Goal: Contribute content: Contribute content

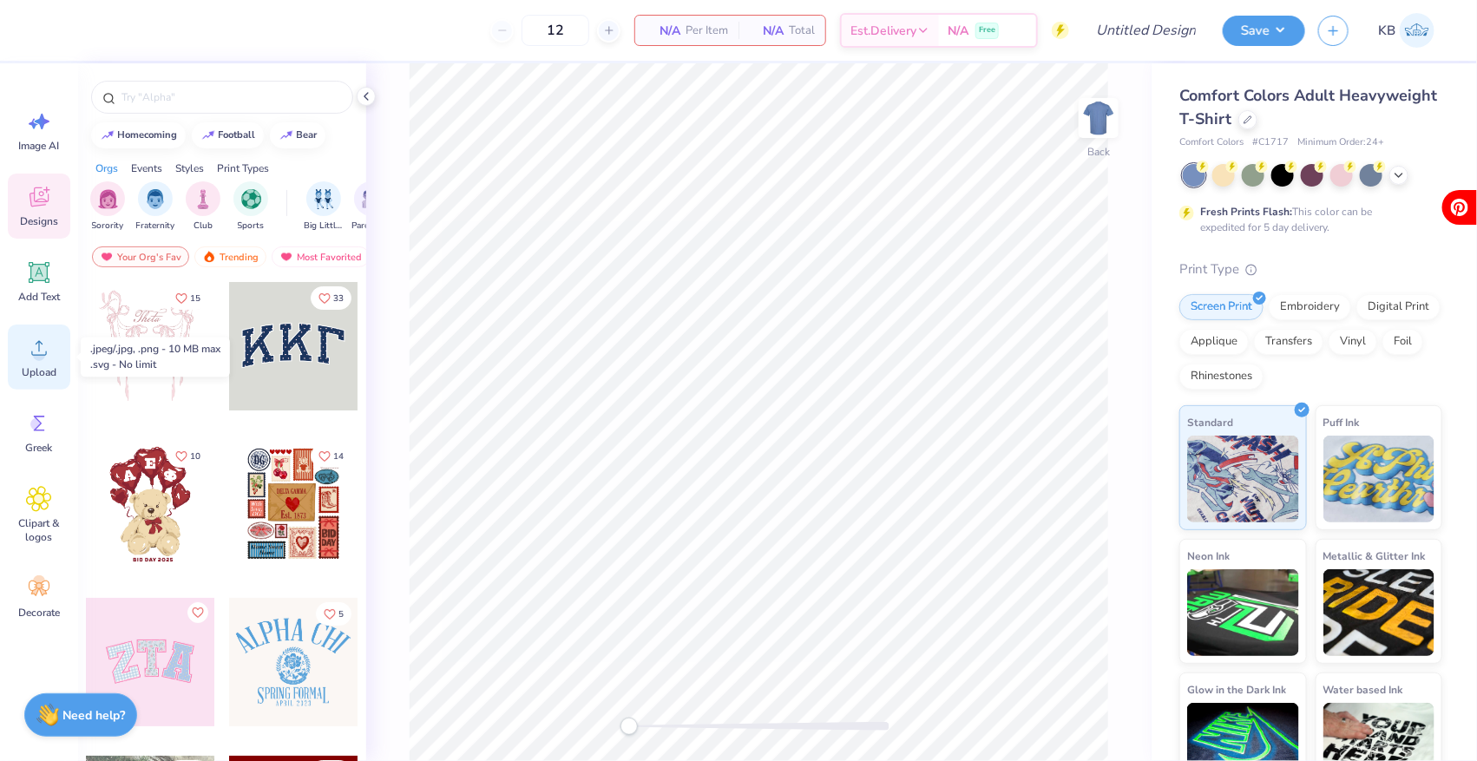
click at [31, 365] on span "Upload" at bounding box center [39, 372] width 35 height 14
click at [38, 357] on circle at bounding box center [39, 355] width 12 height 12
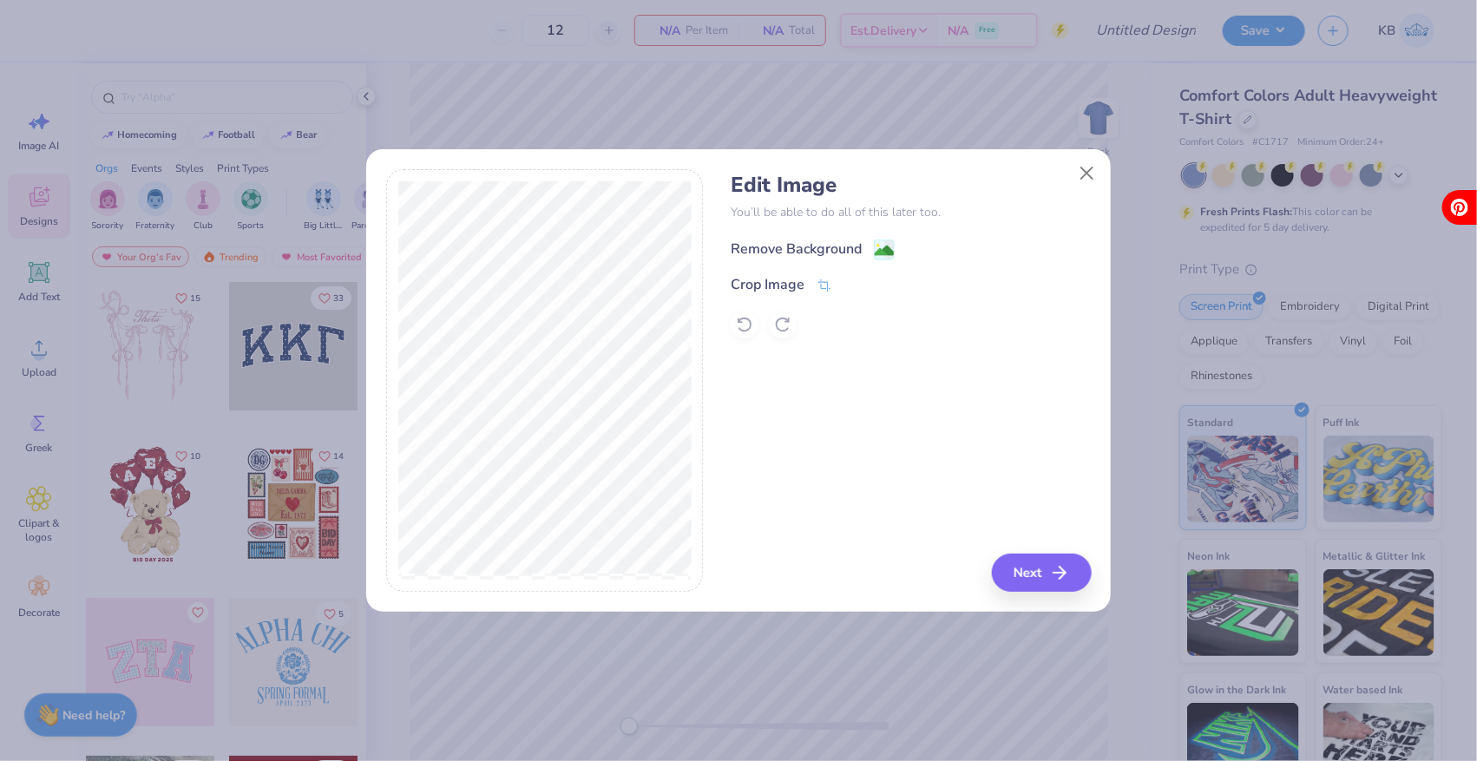
click at [857, 255] on div "Remove Background" at bounding box center [796, 249] width 131 height 21
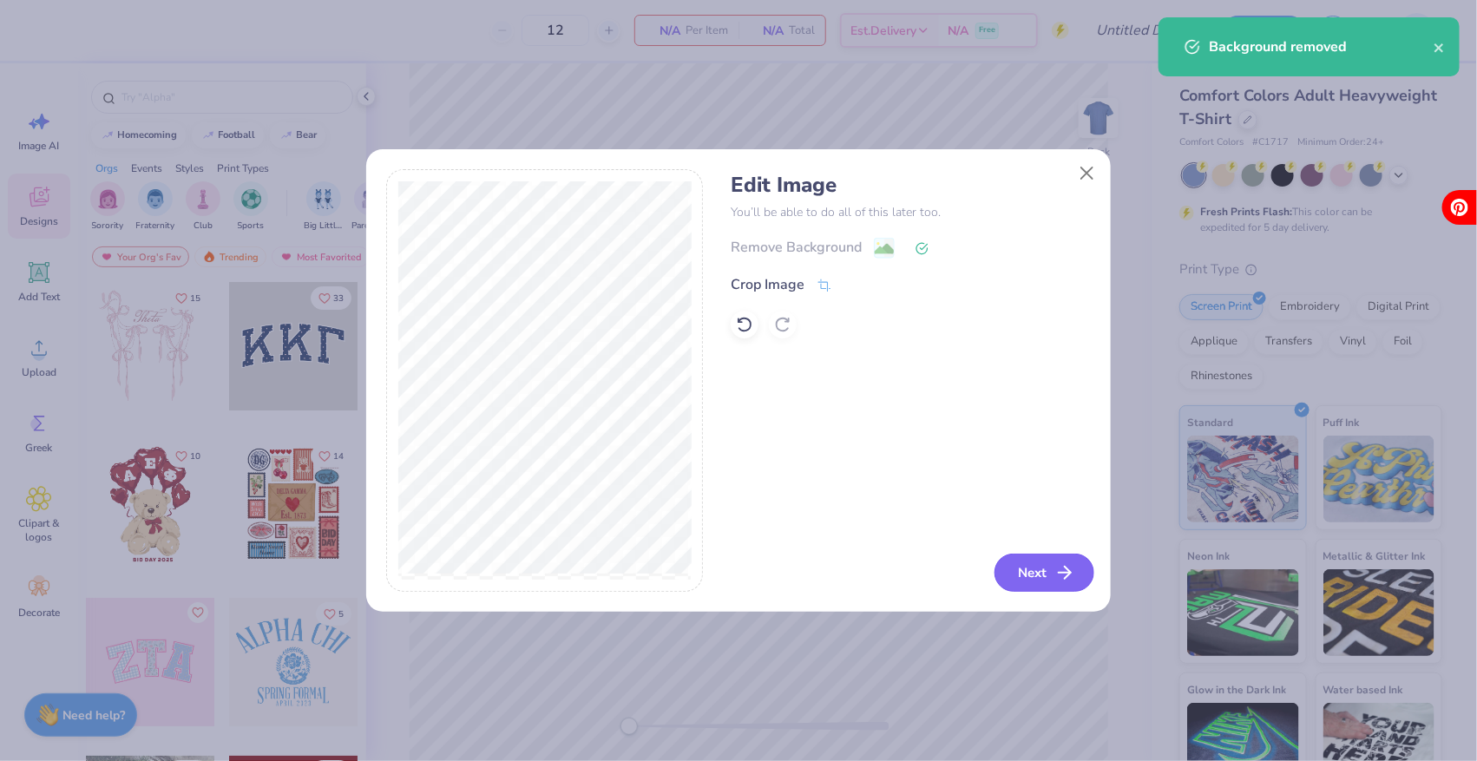
click at [1025, 577] on button "Next" at bounding box center [1045, 573] width 100 height 38
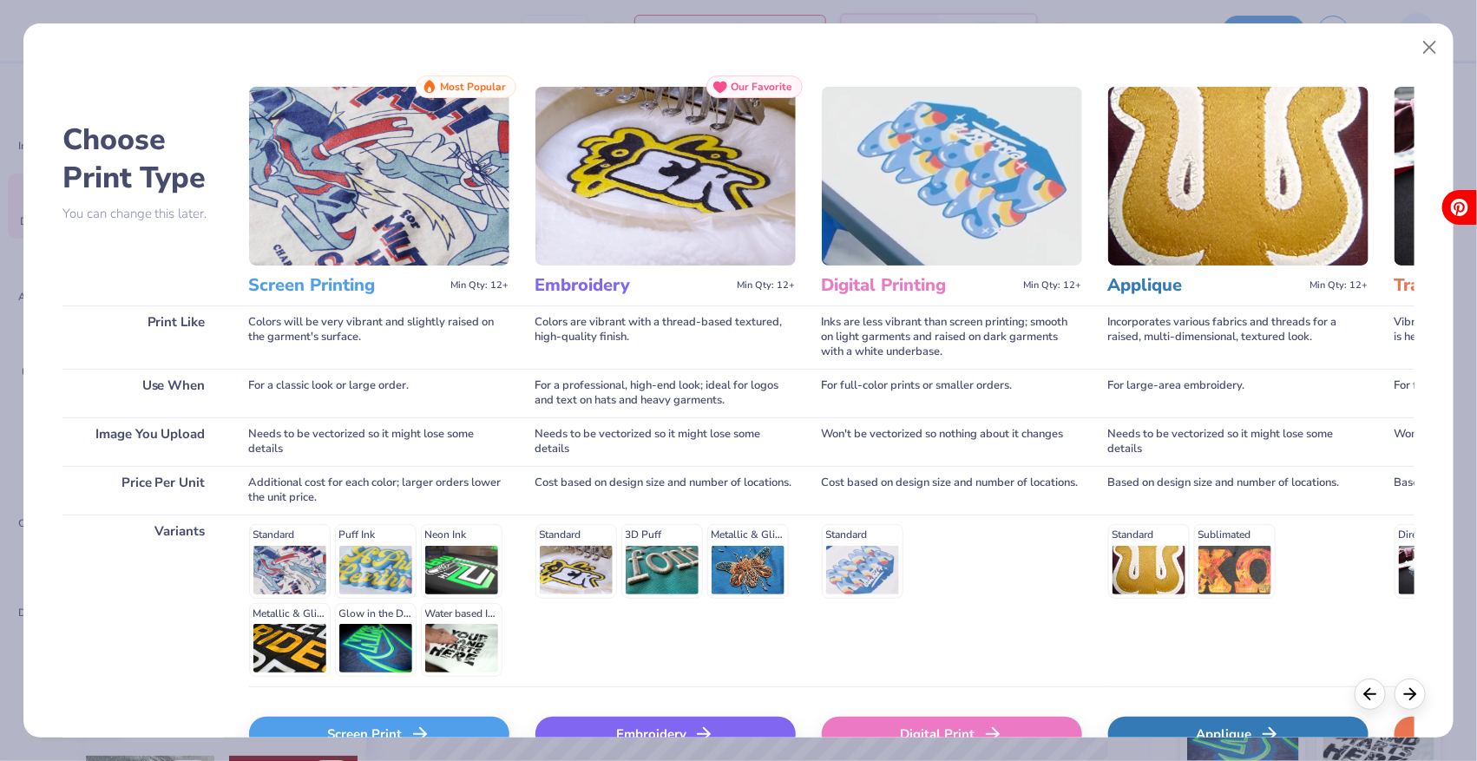
scroll to position [102, 0]
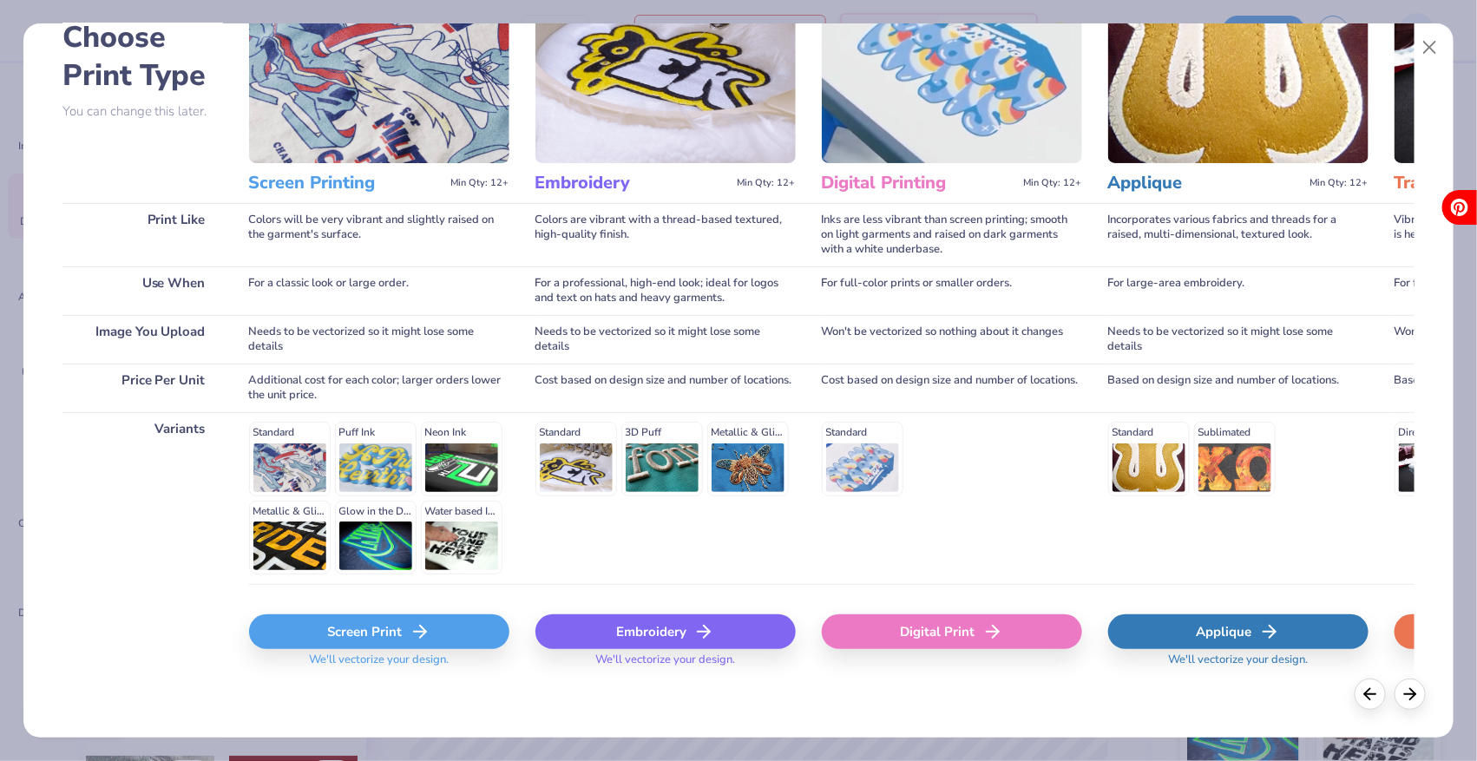
click at [371, 619] on div "Screen Print" at bounding box center [379, 631] width 260 height 35
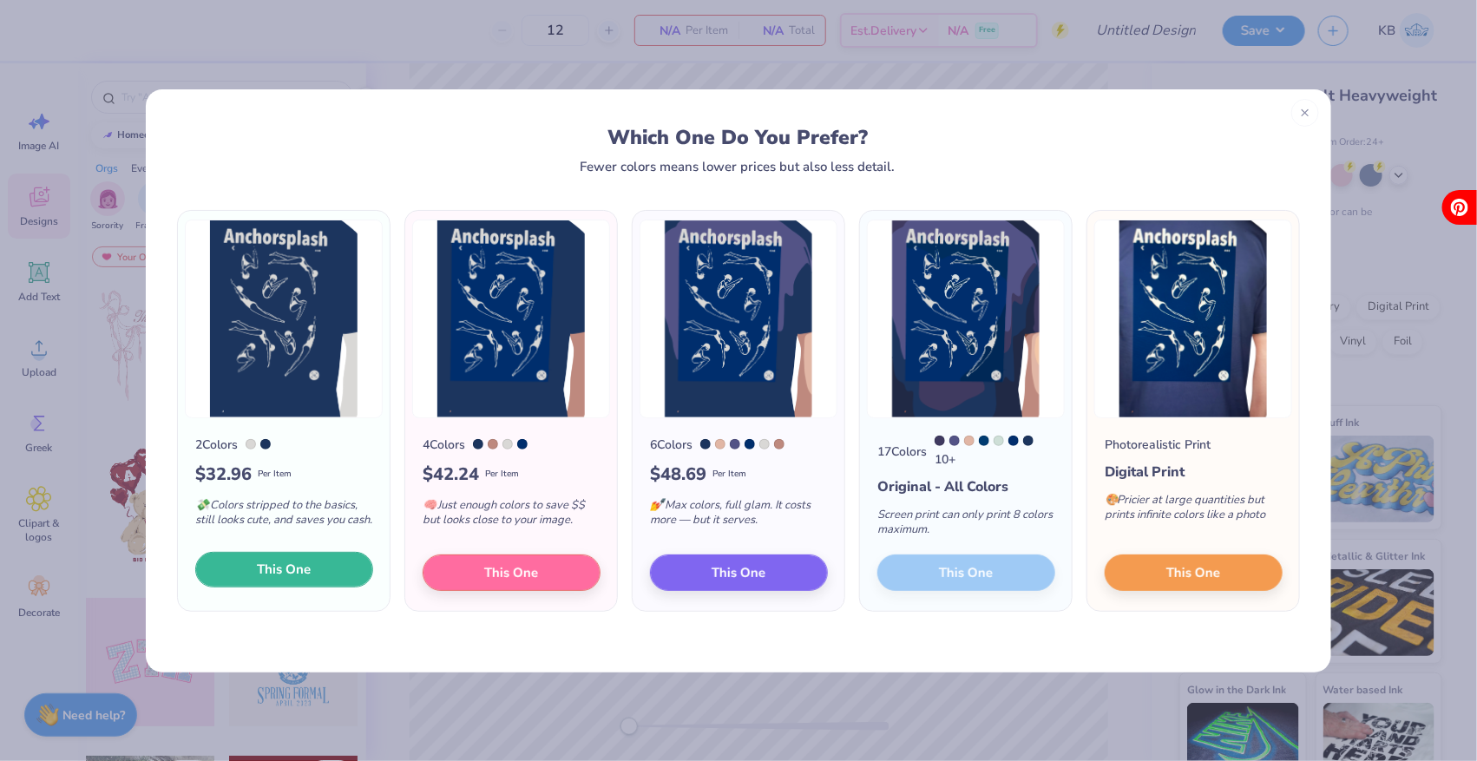
click at [326, 584] on button "This One" at bounding box center [284, 570] width 178 height 36
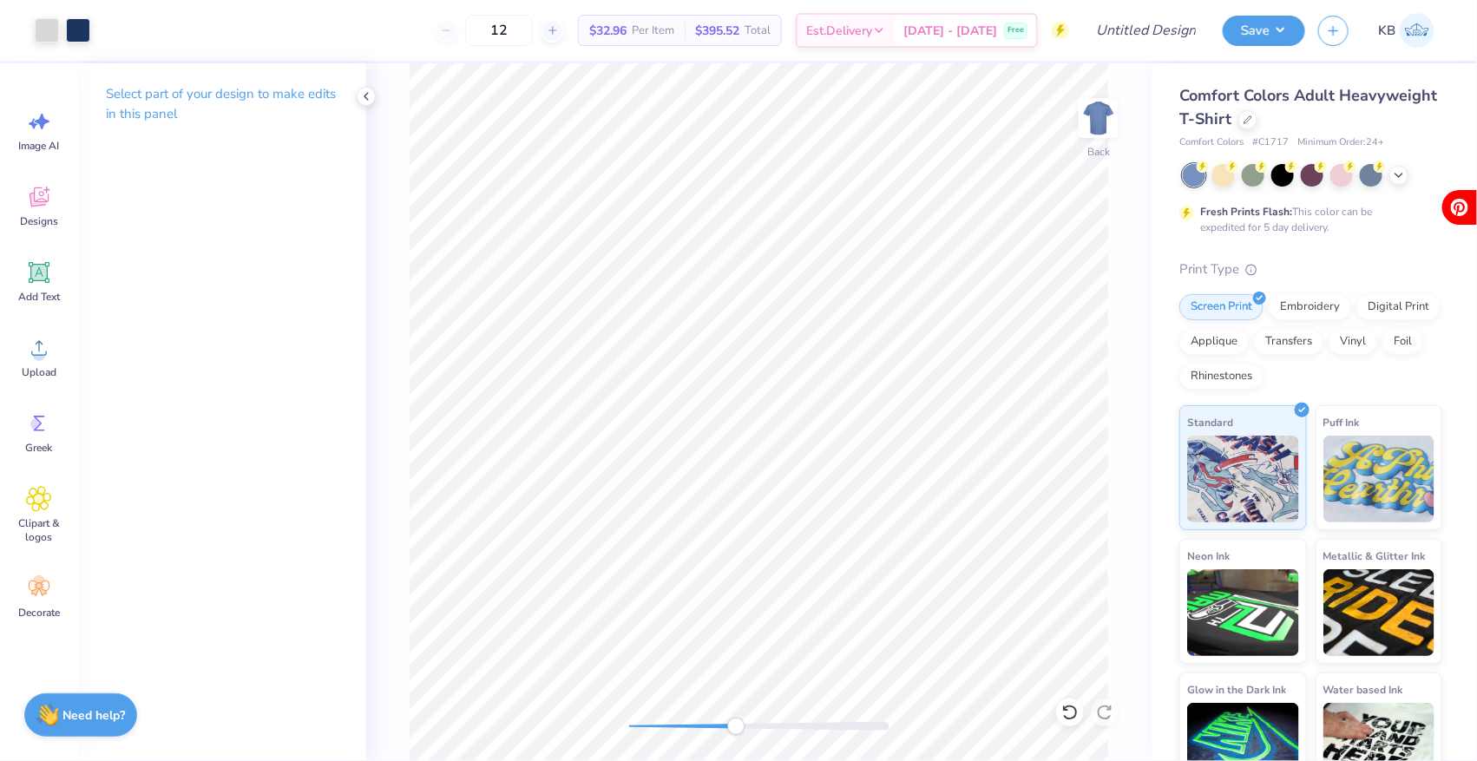
drag, startPoint x: 634, startPoint y: 726, endPoint x: 736, endPoint y: 733, distance: 101.8
click at [736, 733] on div "Accessibility label" at bounding box center [735, 726] width 17 height 17
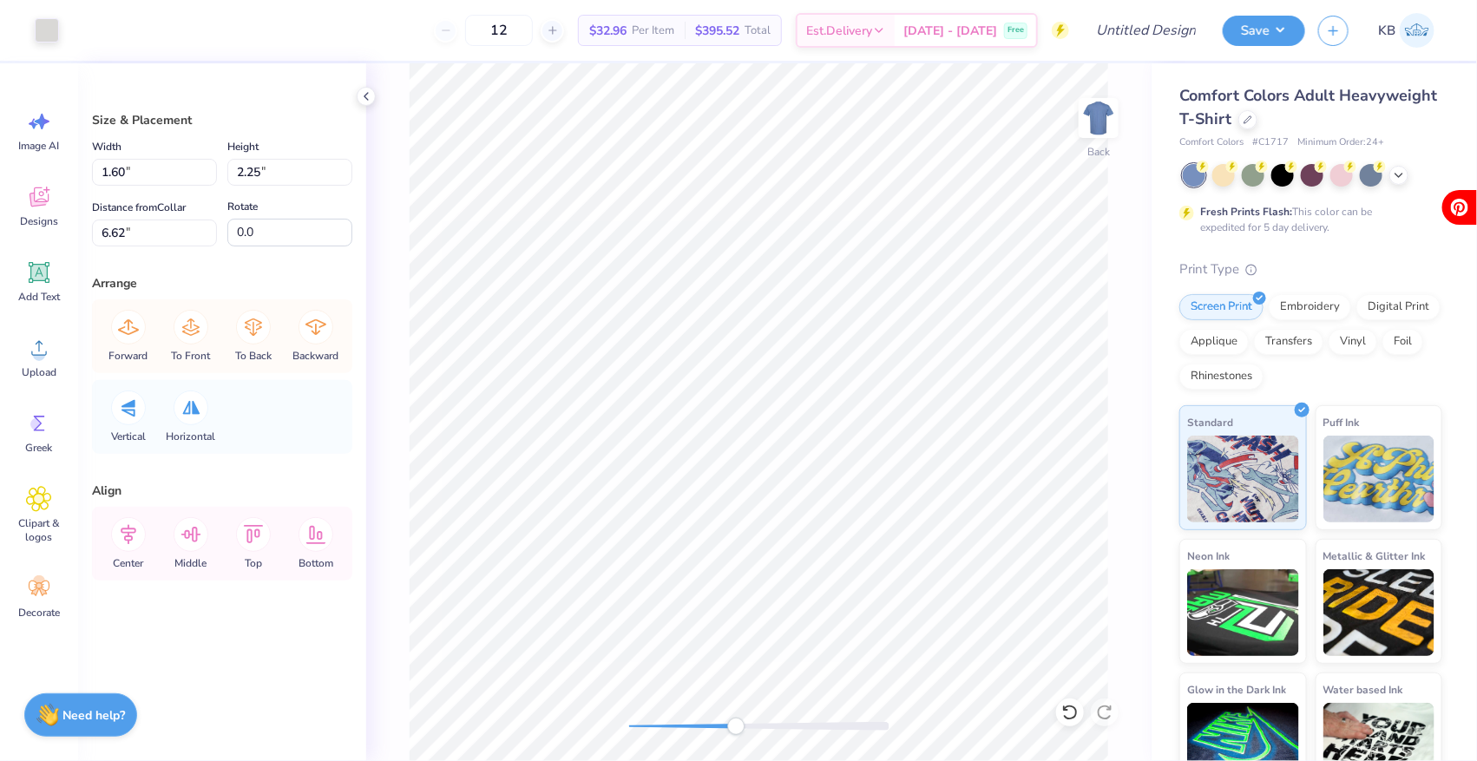
type input "0.09"
type input "0.05"
type input "8.40"
type input "-164.7"
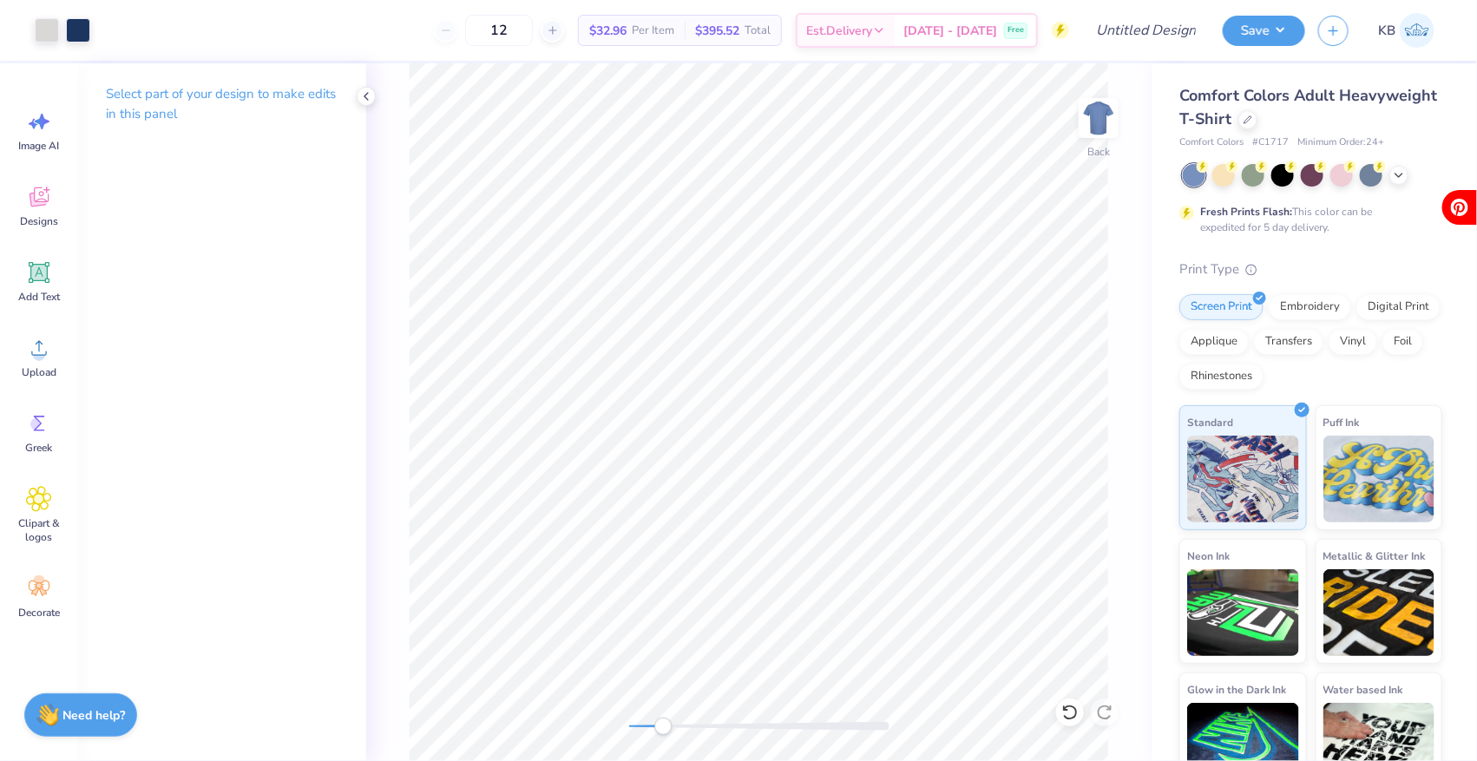
drag, startPoint x: 744, startPoint y: 724, endPoint x: 663, endPoint y: 720, distance: 80.8
click at [663, 722] on div at bounding box center [759, 726] width 260 height 9
click at [80, 34] on div at bounding box center [78, 28] width 24 height 24
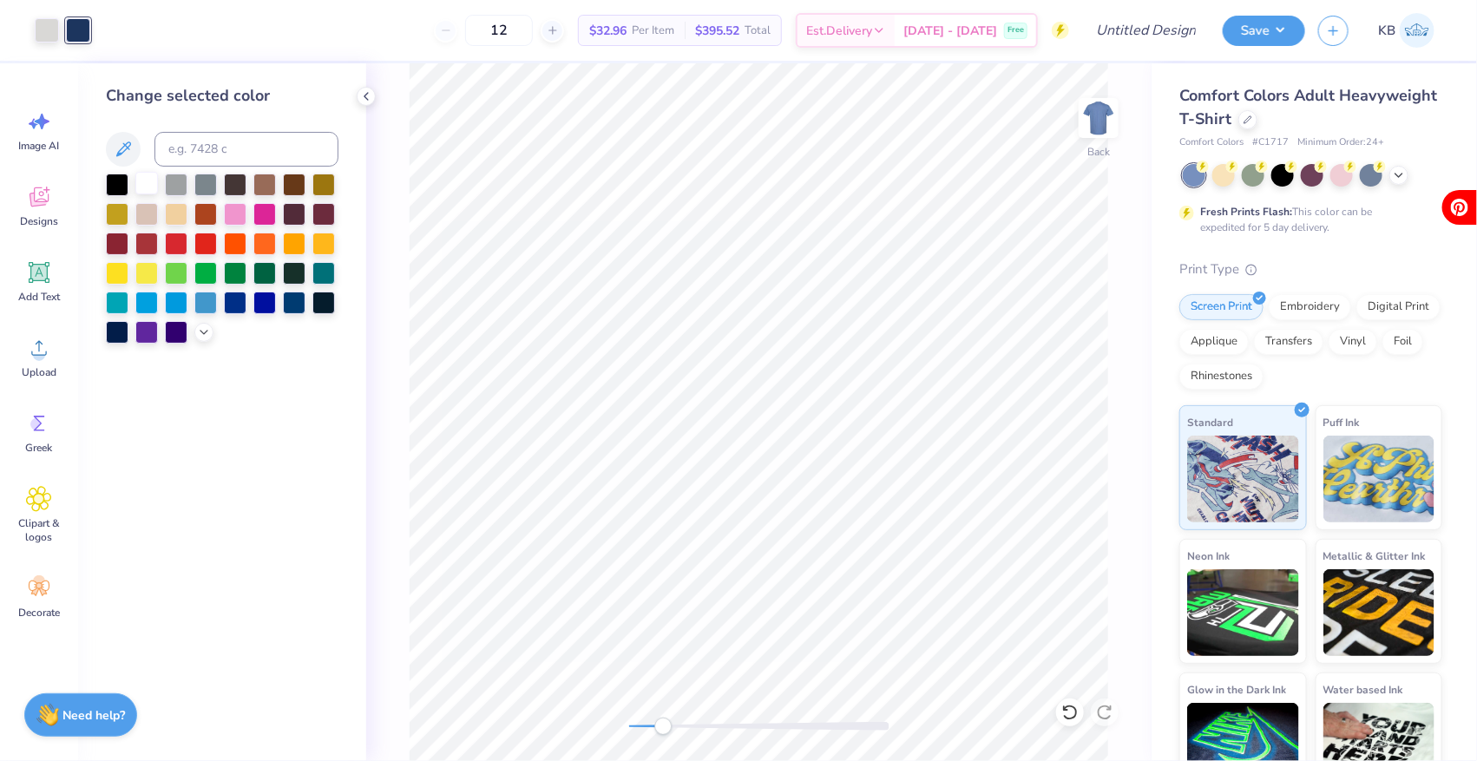
click at [150, 179] on div at bounding box center [146, 183] width 23 height 23
click at [45, 39] on div at bounding box center [47, 28] width 24 height 24
click at [141, 186] on div at bounding box center [146, 183] width 23 height 23
drag, startPoint x: 669, startPoint y: 726, endPoint x: 640, endPoint y: 726, distance: 29.5
click at [640, 726] on div "Accessibility label" at bounding box center [641, 726] width 17 height 17
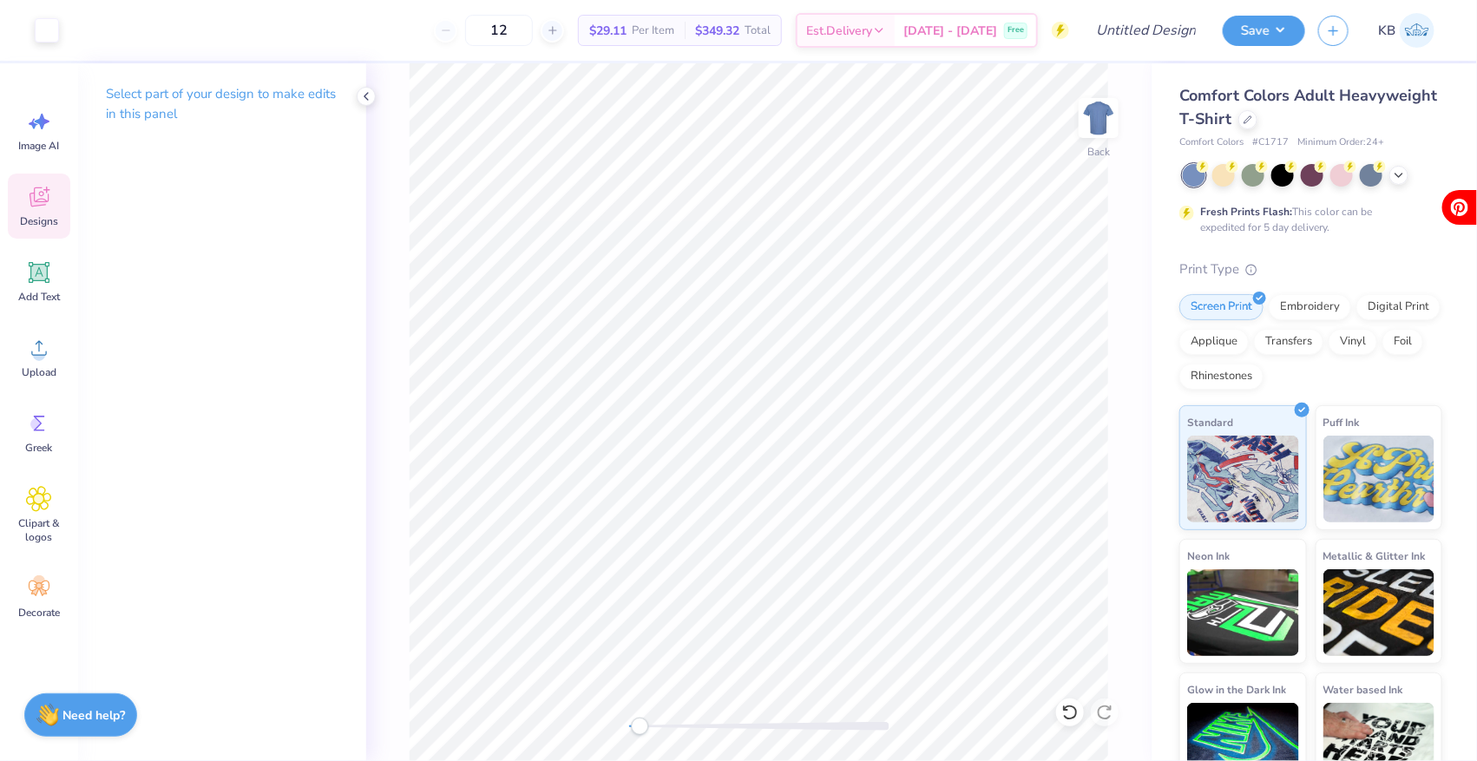
click at [38, 223] on span "Designs" at bounding box center [39, 221] width 38 height 14
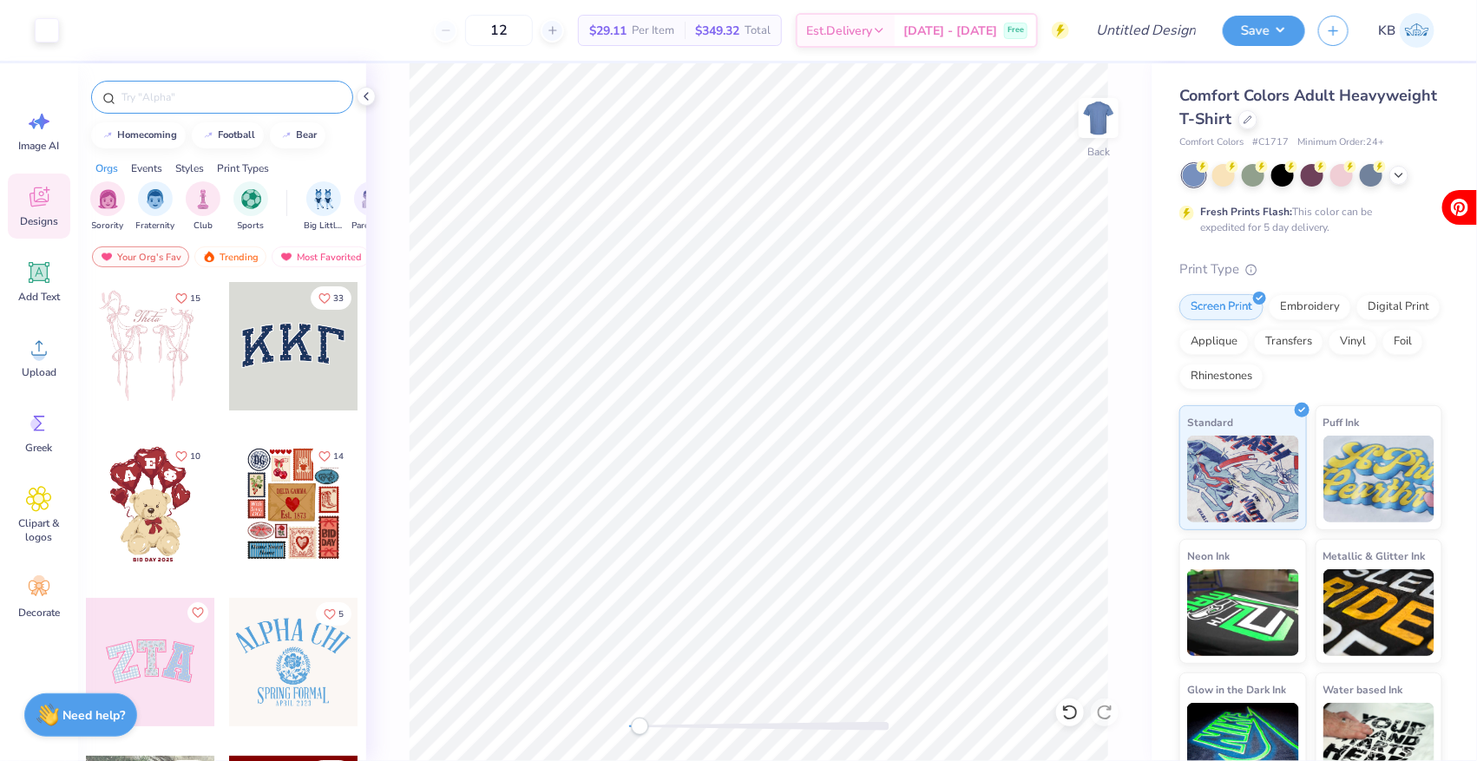
click at [201, 87] on div at bounding box center [222, 97] width 262 height 33
click at [200, 89] on input "text" at bounding box center [231, 97] width 222 height 17
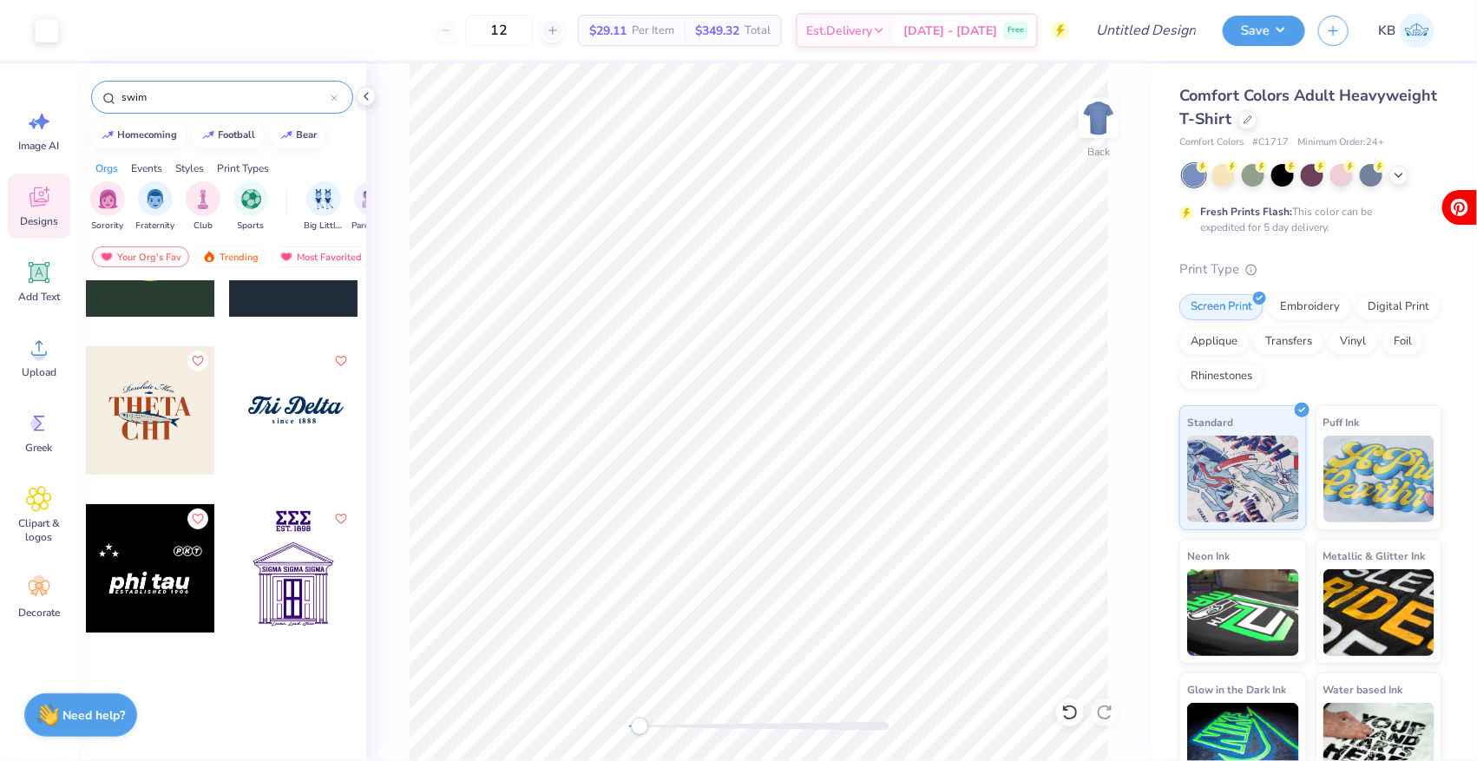
scroll to position [2592, 0]
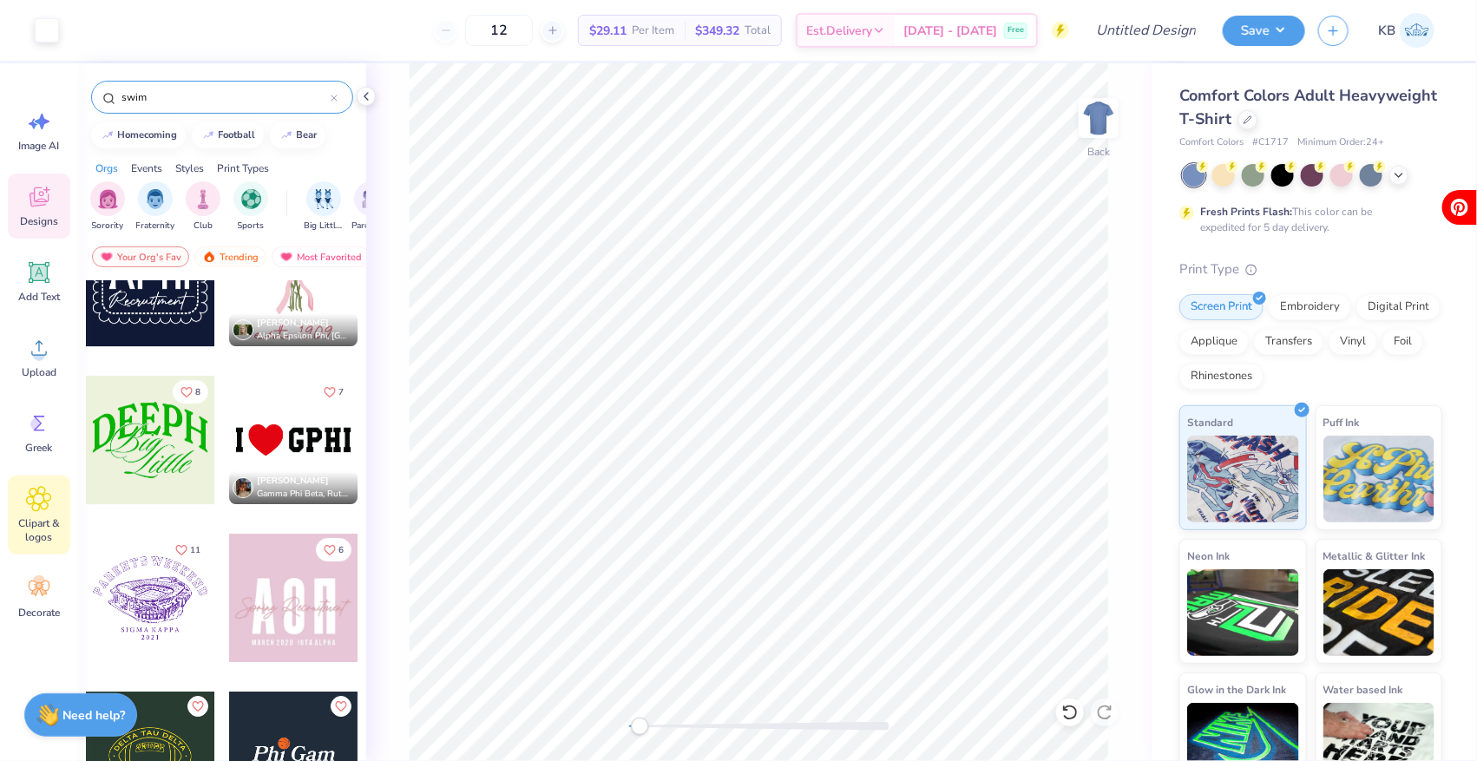
type input "swim"
click at [38, 494] on icon at bounding box center [39, 499] width 10 height 10
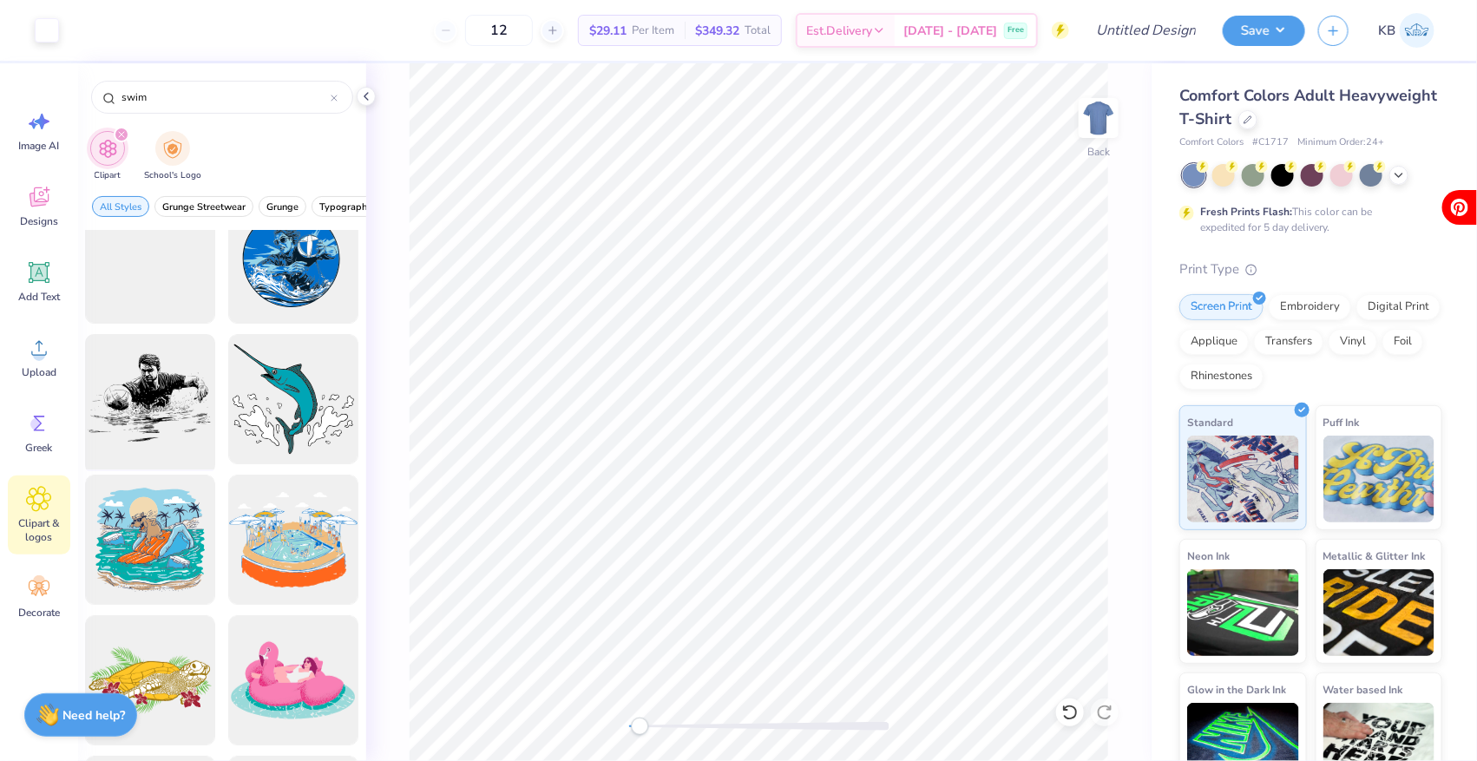
scroll to position [0, 0]
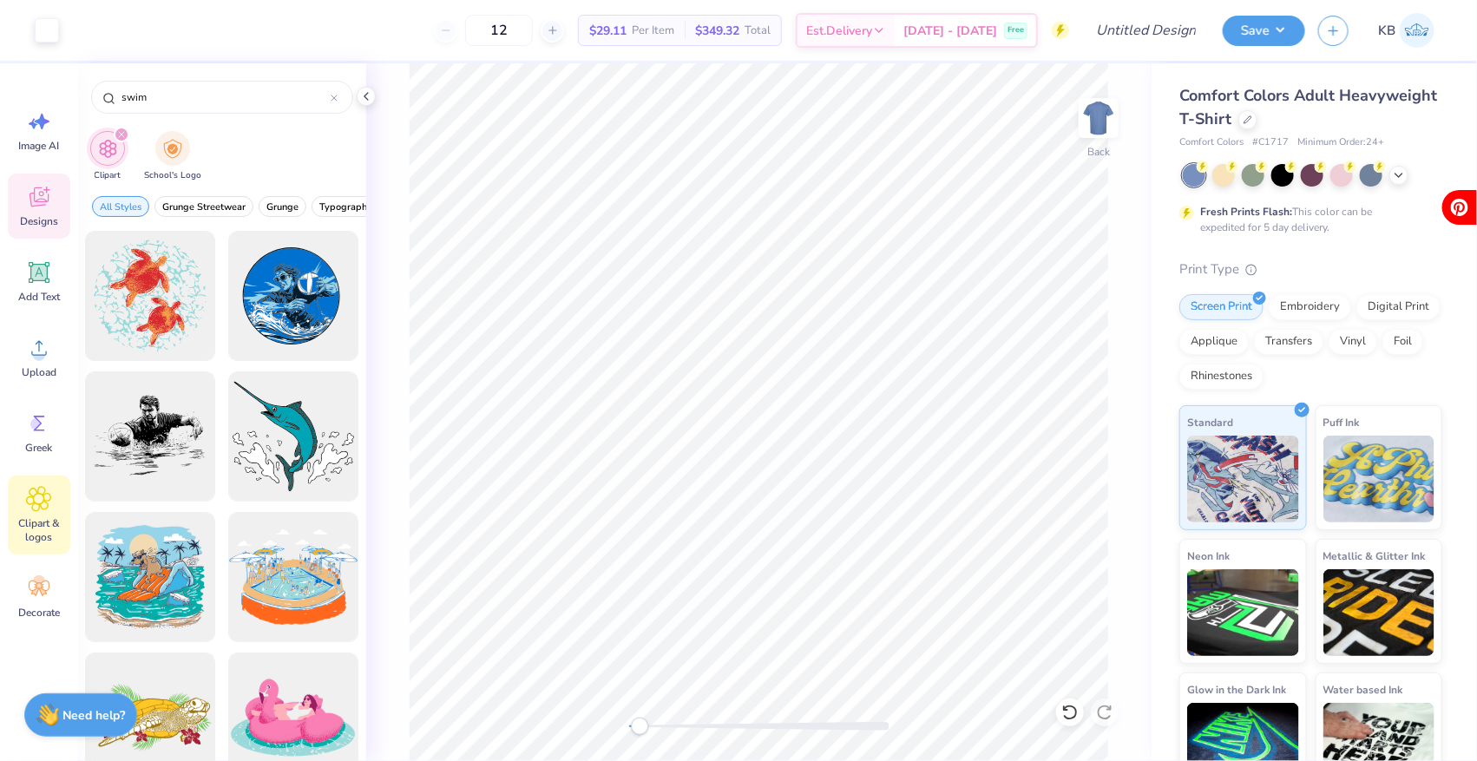
type input "swim"
click at [40, 194] on icon at bounding box center [39, 197] width 19 height 20
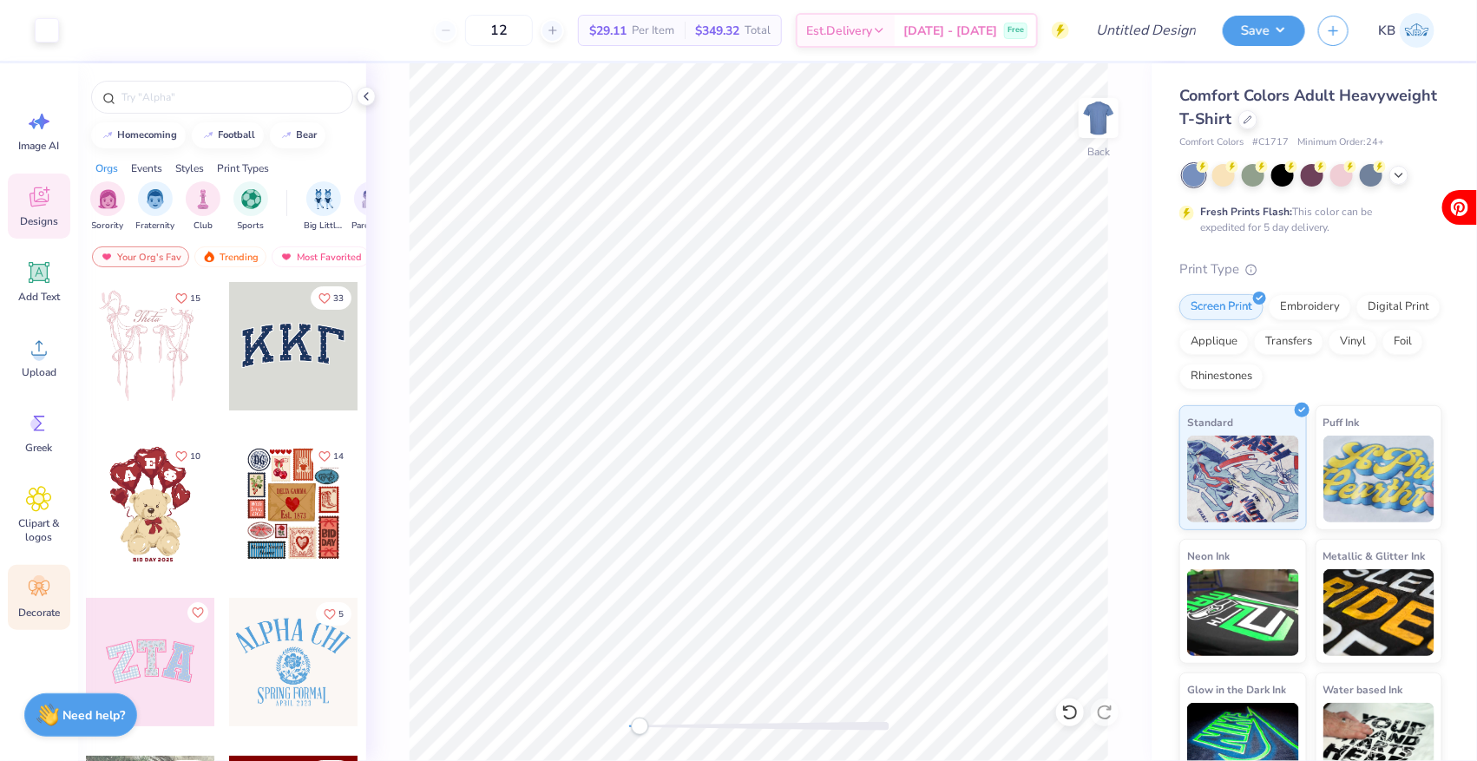
click at [43, 602] on div "Decorate" at bounding box center [39, 597] width 62 height 65
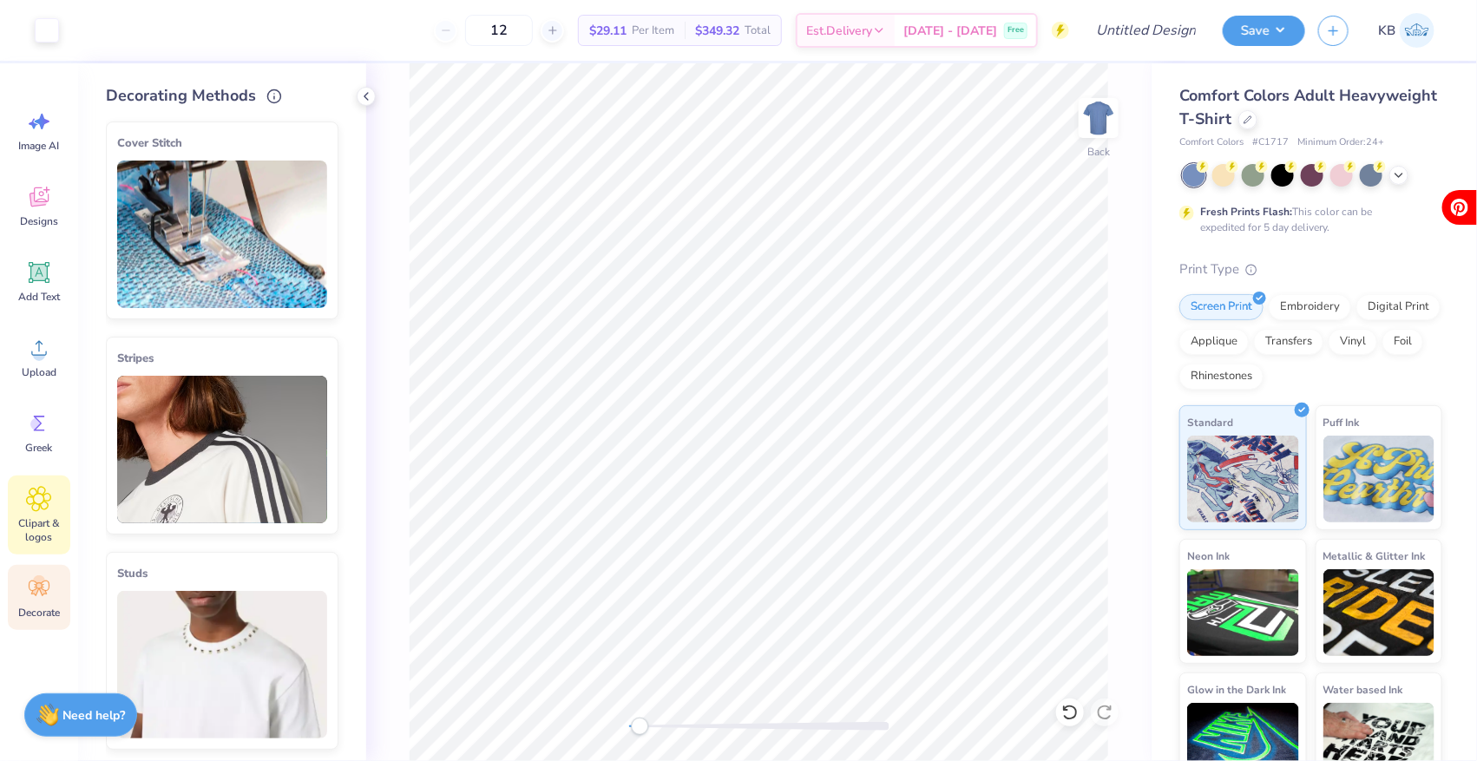
click at [41, 520] on span "Clipart & logos" at bounding box center [38, 530] width 57 height 28
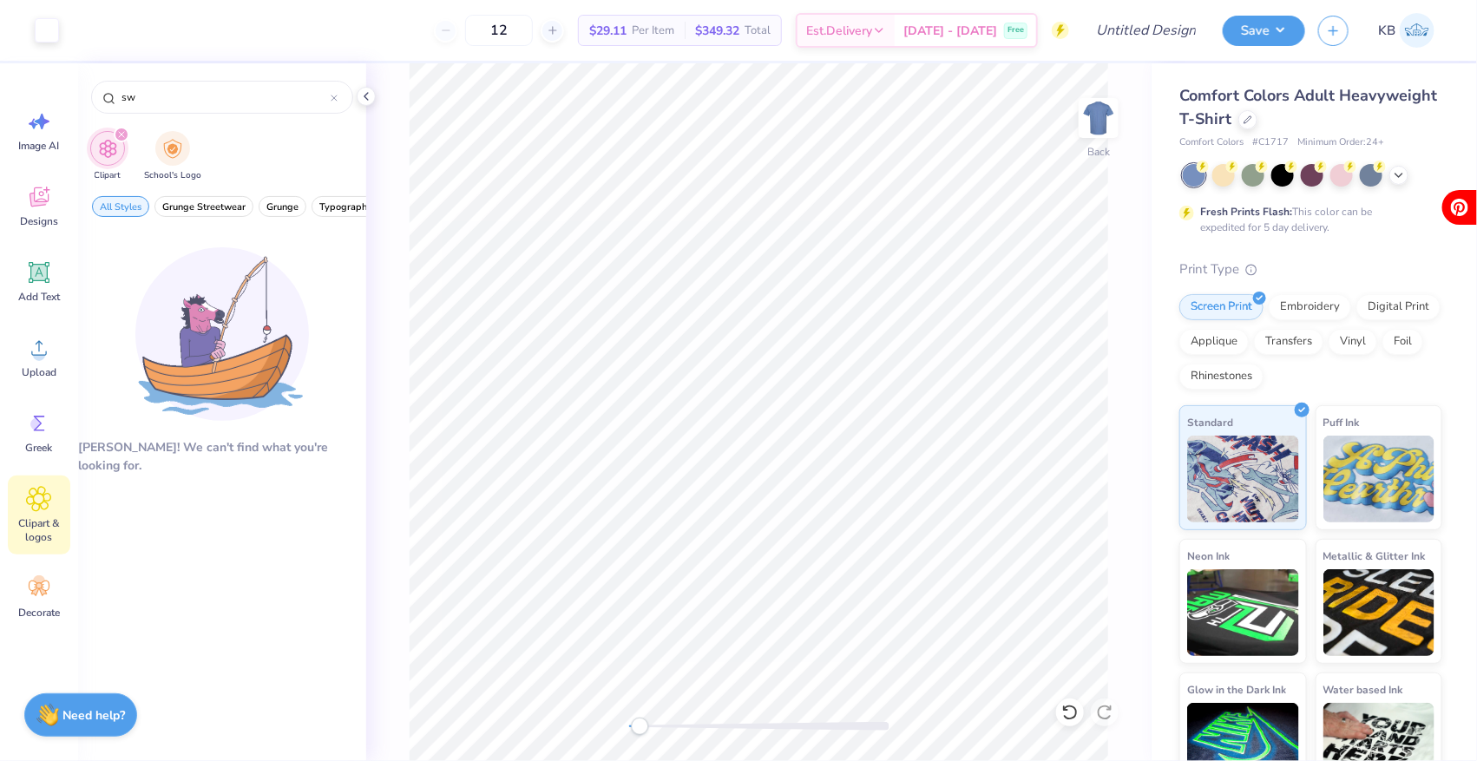
type input "s"
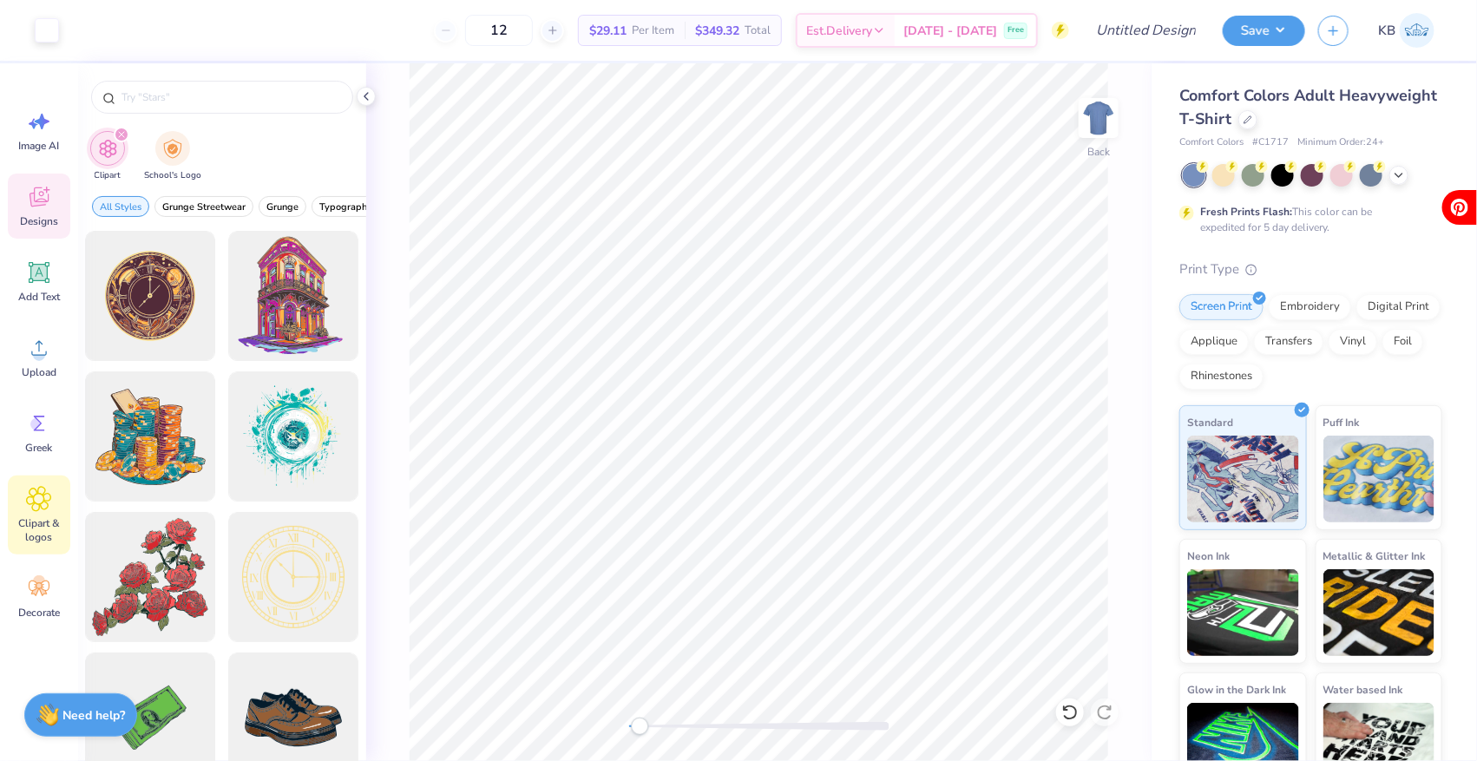
click at [32, 215] on span "Designs" at bounding box center [39, 221] width 38 height 14
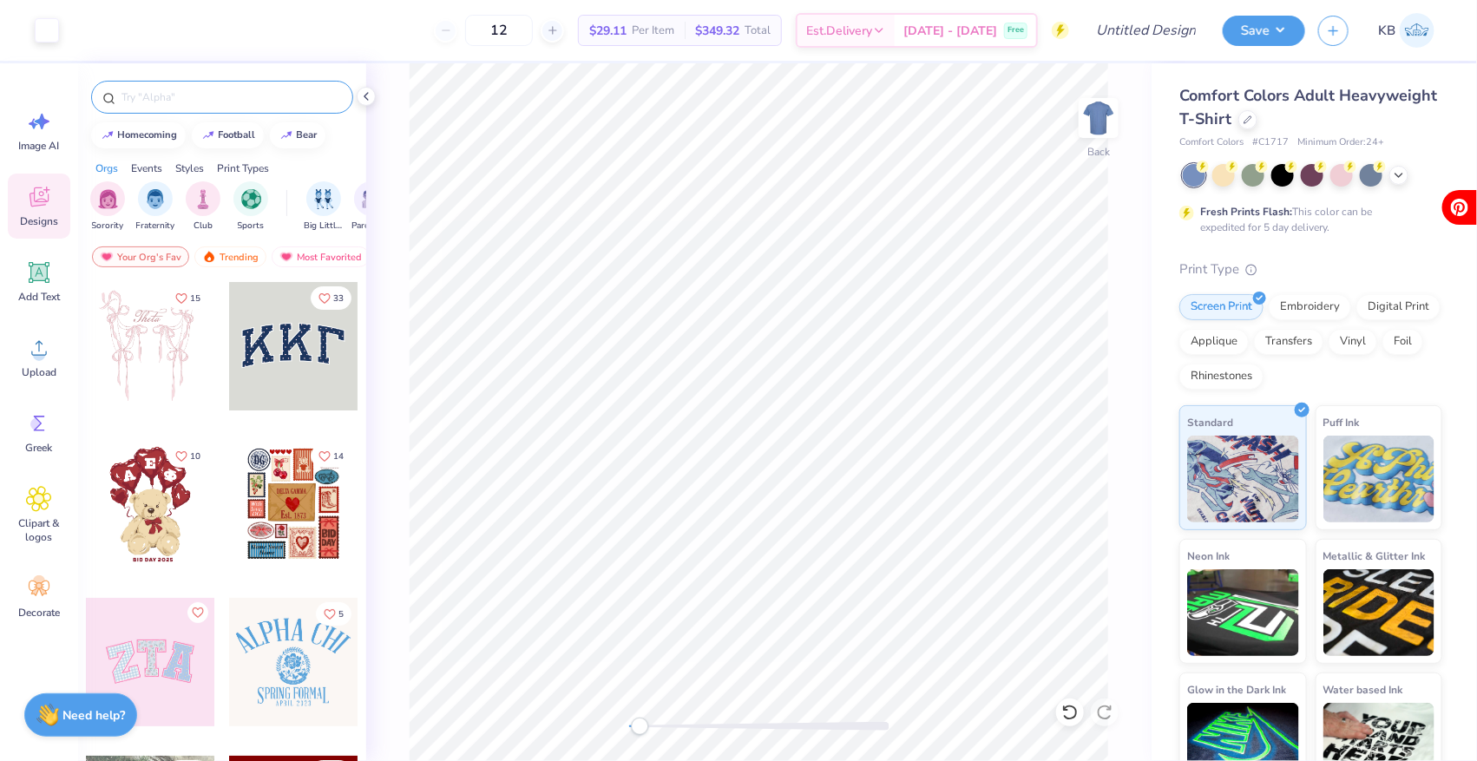
click at [194, 87] on div at bounding box center [222, 97] width 262 height 33
click at [196, 100] on input "text" at bounding box center [231, 97] width 222 height 17
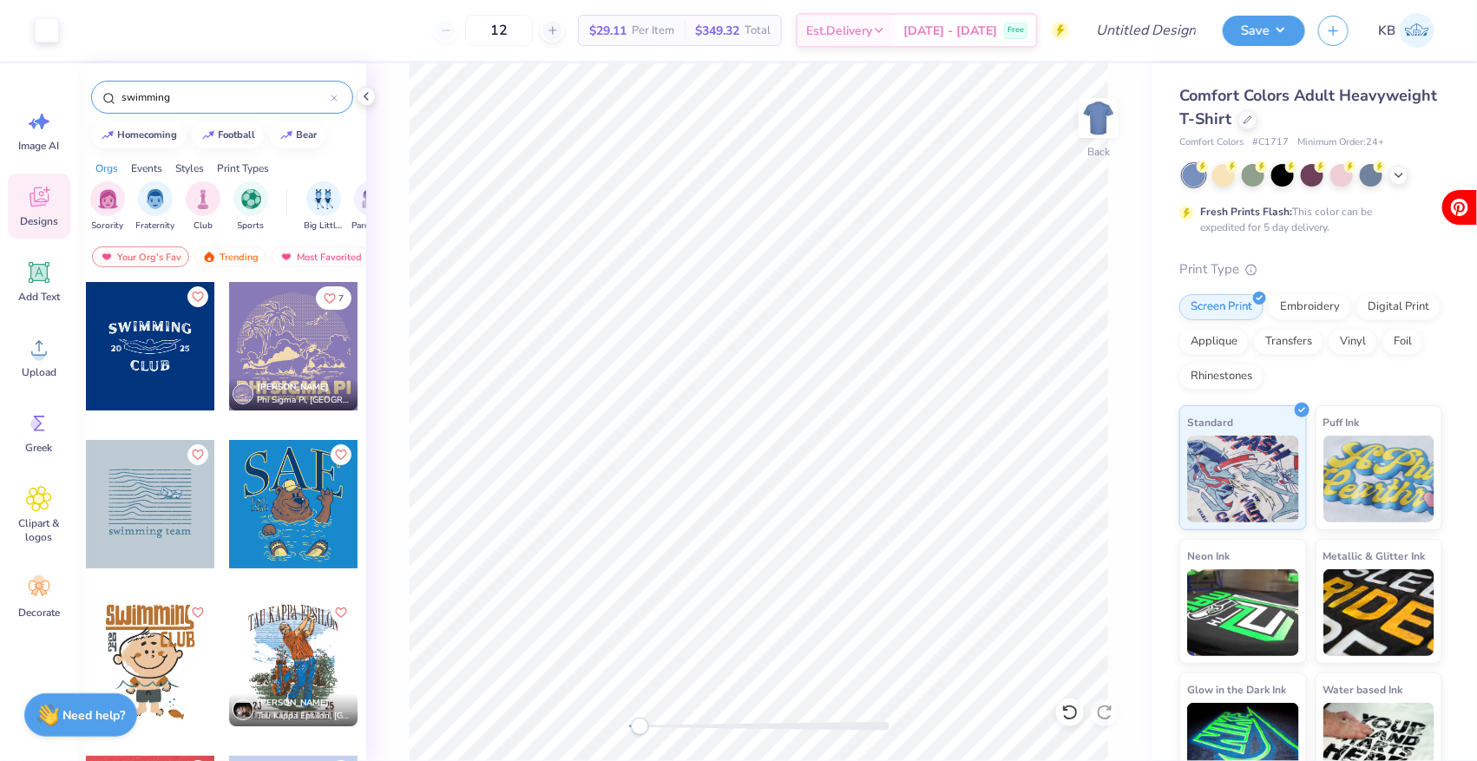
scroll to position [86, 0]
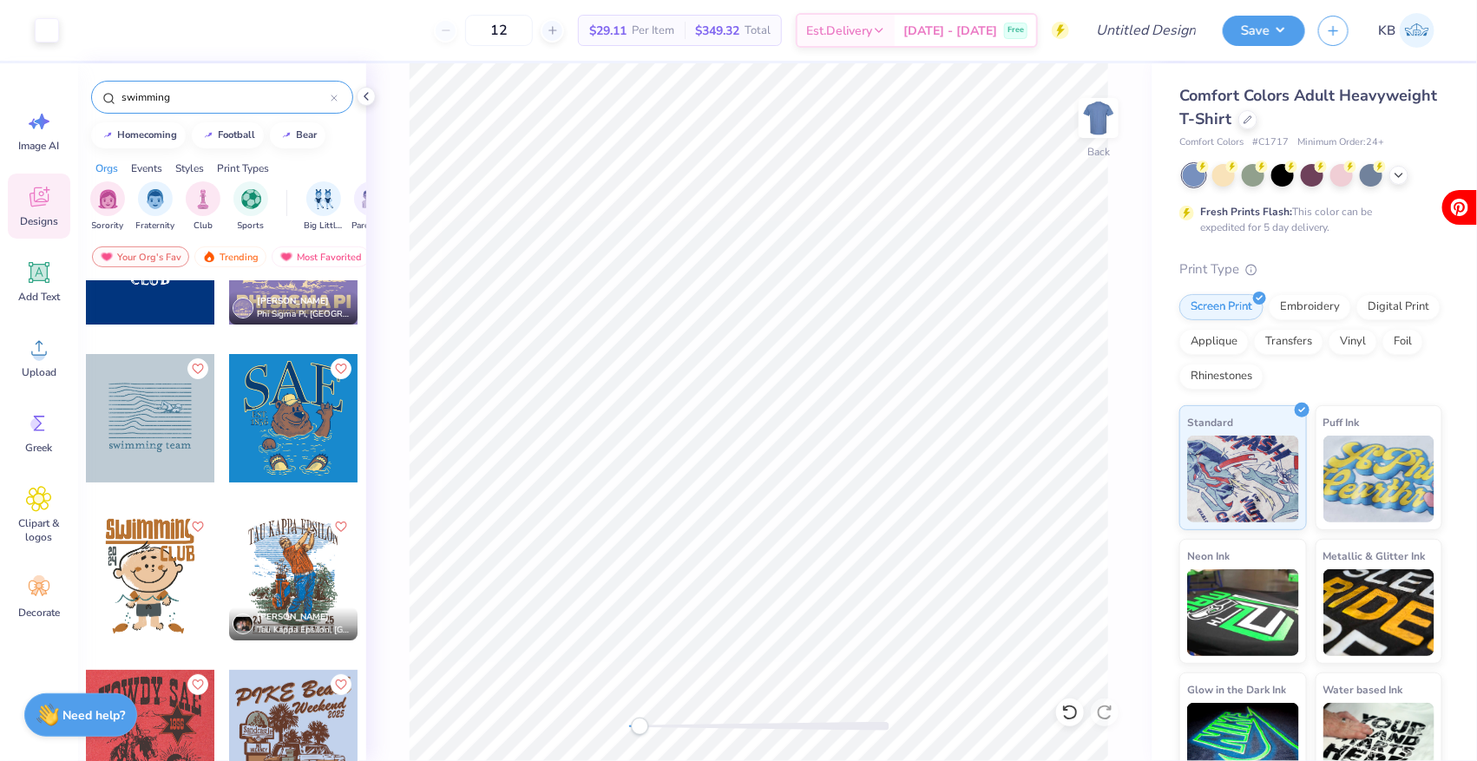
drag, startPoint x: 244, startPoint y: 90, endPoint x: 103, endPoint y: 89, distance: 140.6
click at [103, 89] on div "swimming" at bounding box center [222, 97] width 262 height 33
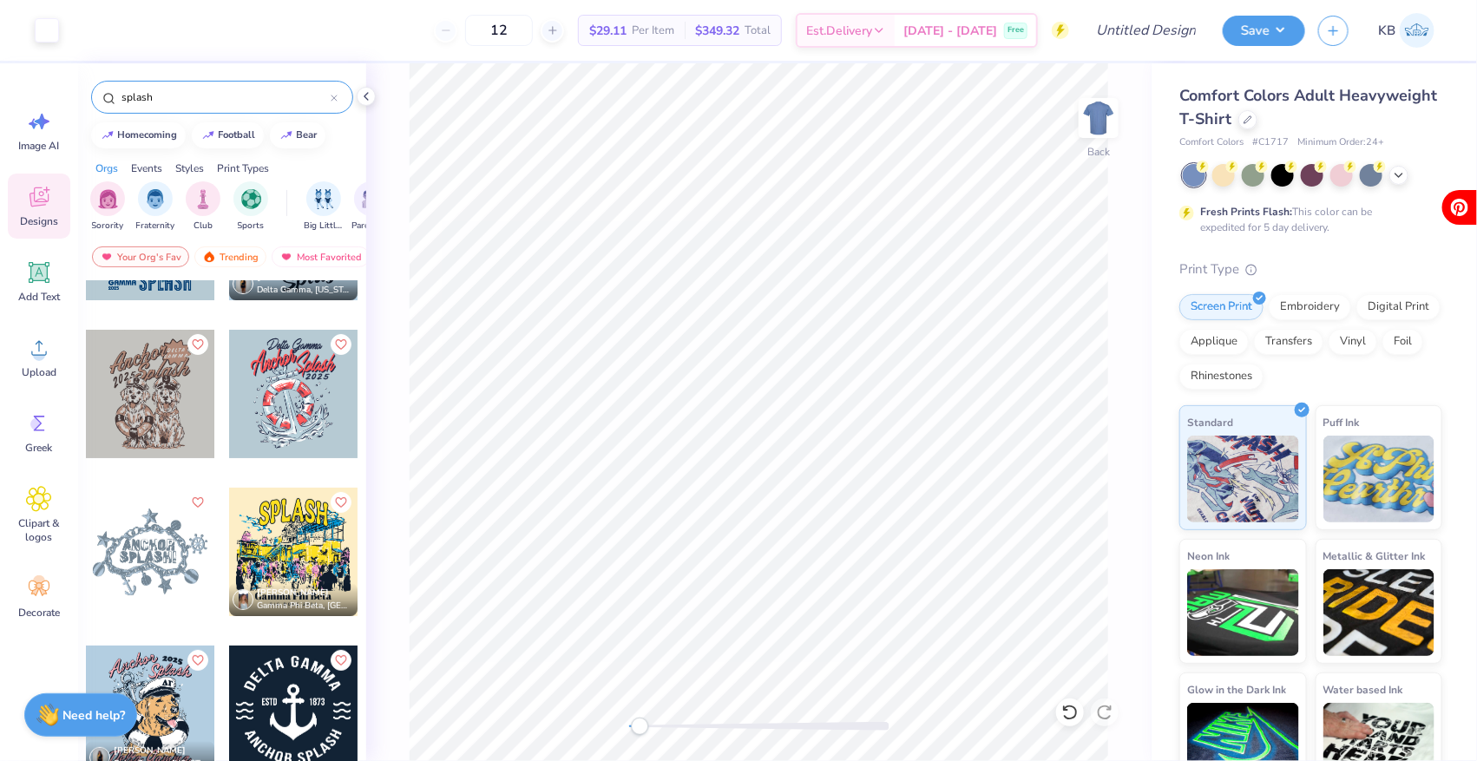
scroll to position [0, 0]
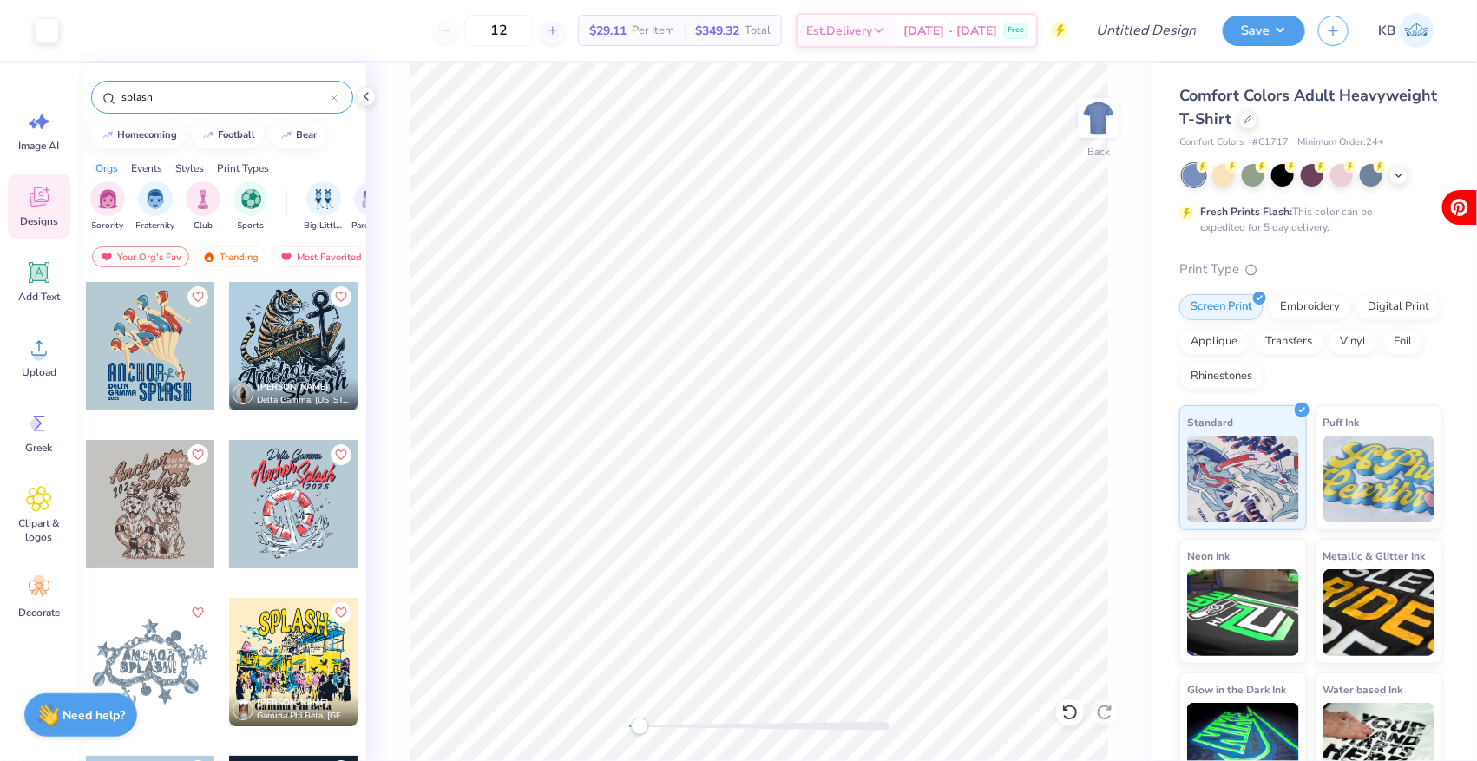
type input "splash"
click at [299, 518] on div at bounding box center [293, 504] width 128 height 128
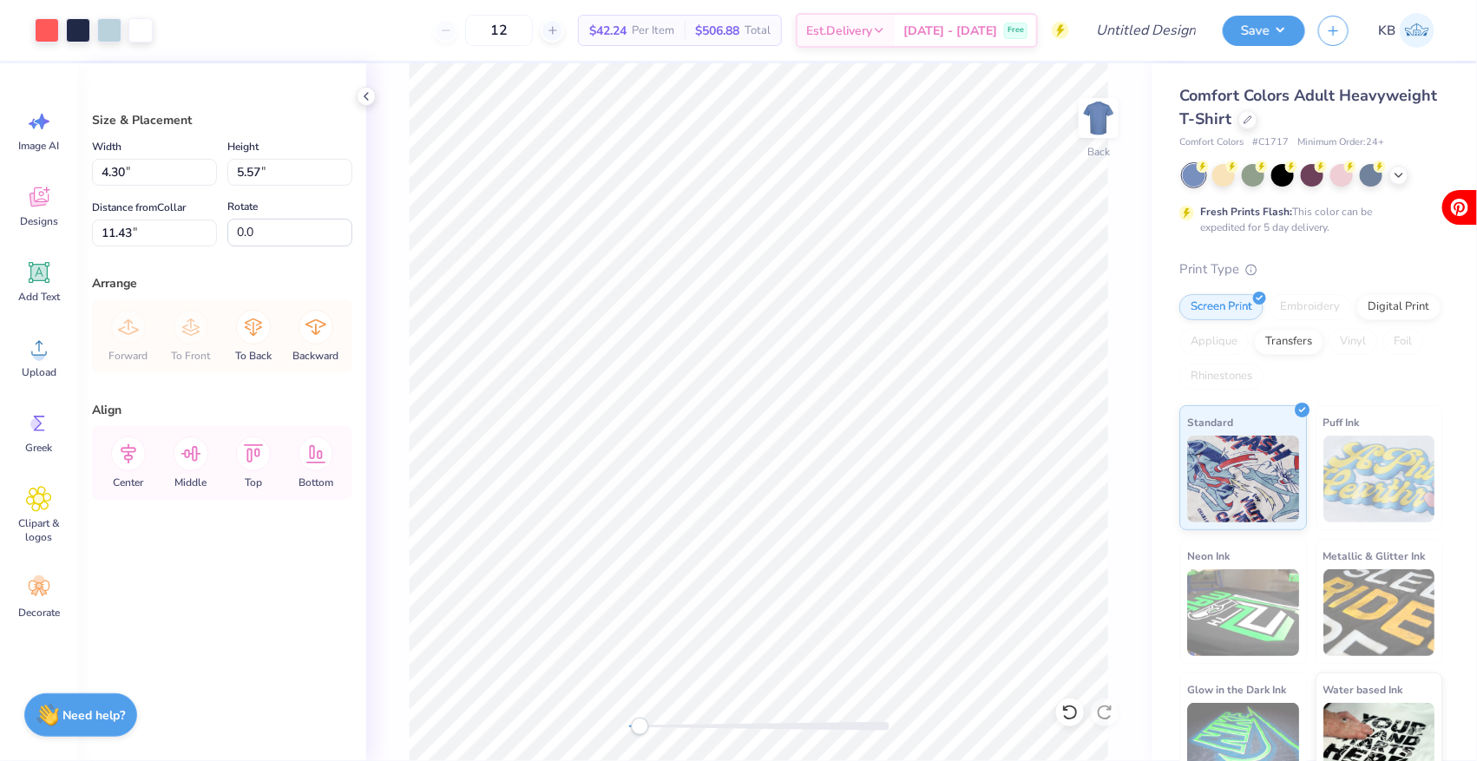
type input "4.30"
type input "5.57"
type input "11.43"
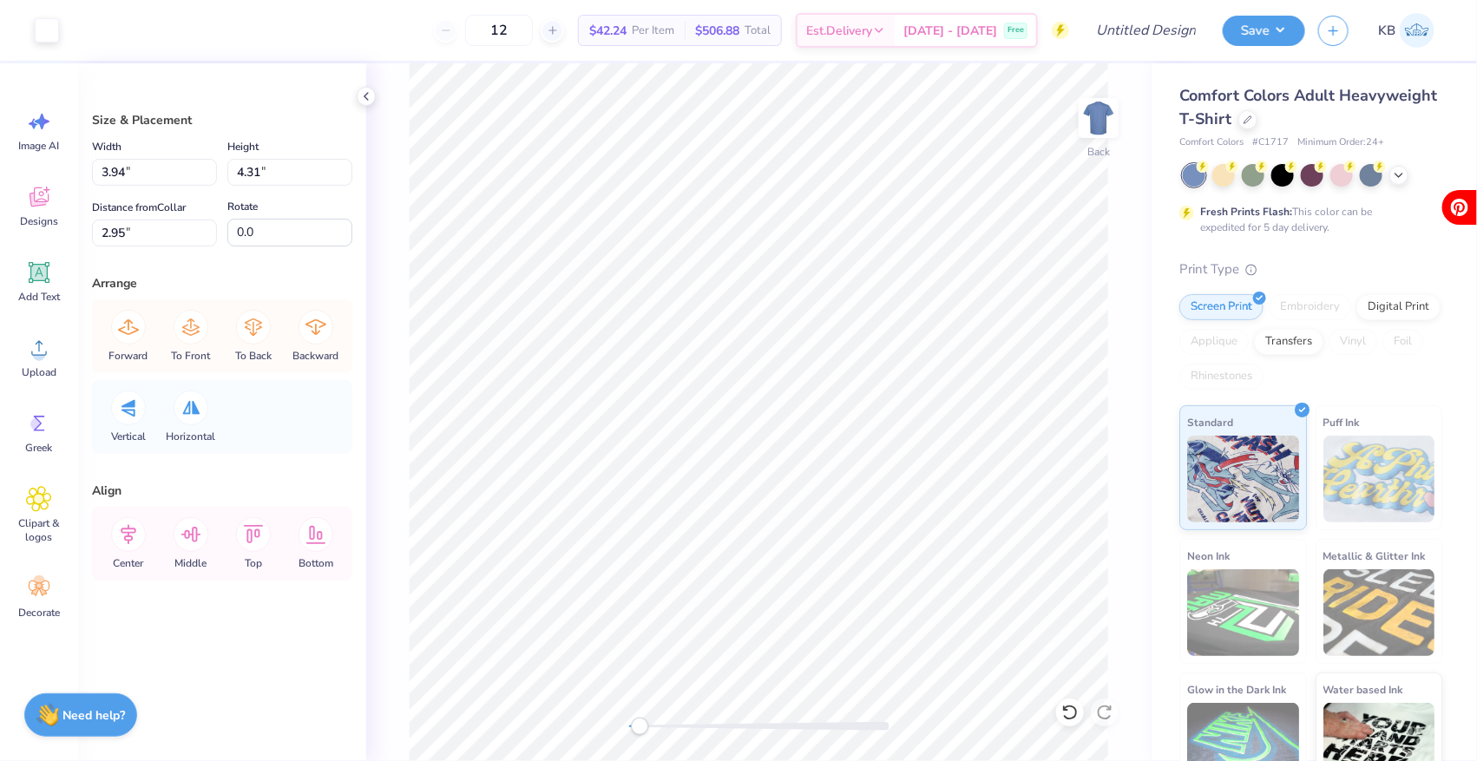
type input "3.14"
type input "3.91"
type input "2.94"
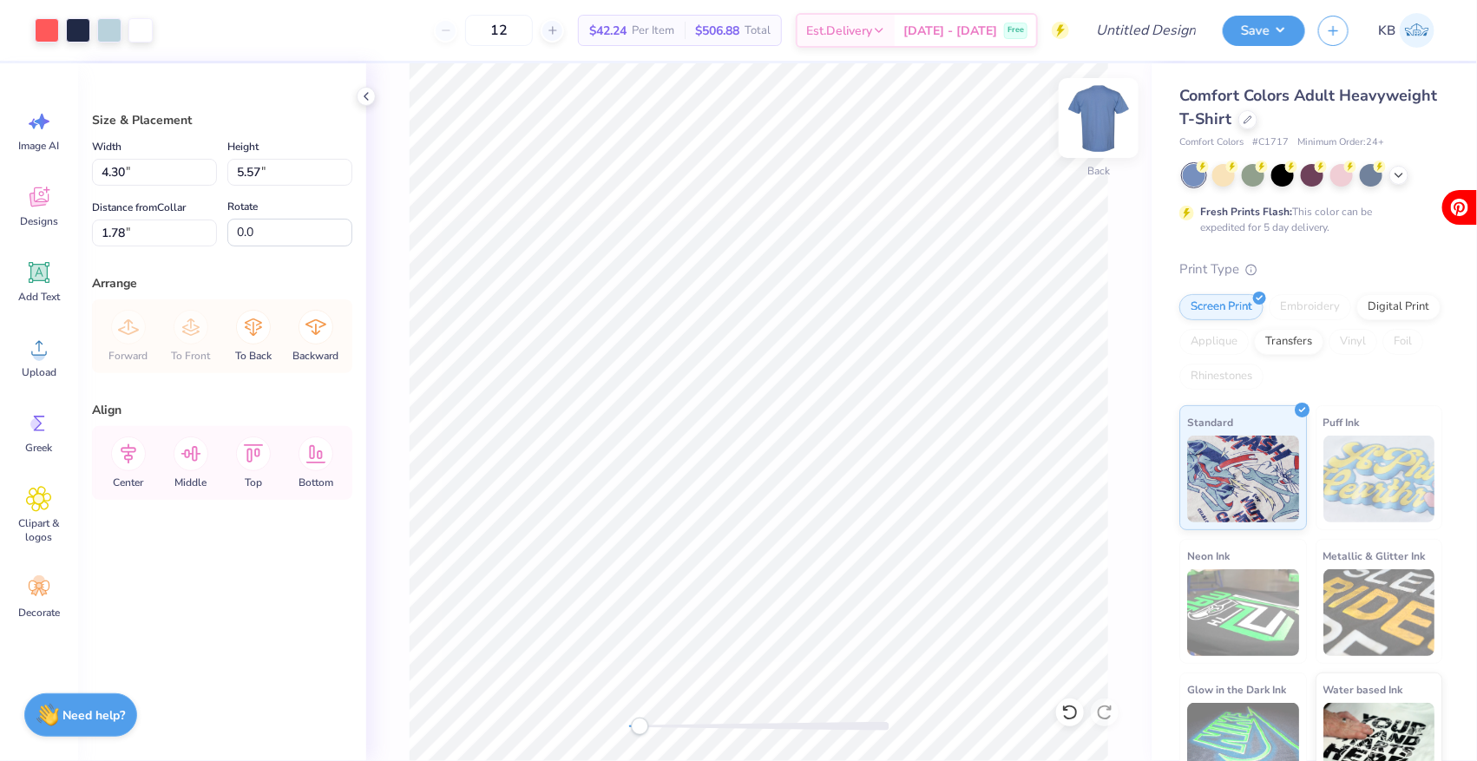
click at [1093, 113] on img at bounding box center [1098, 117] width 69 height 69
type input "9.41"
type input "12.19"
type input "5.80"
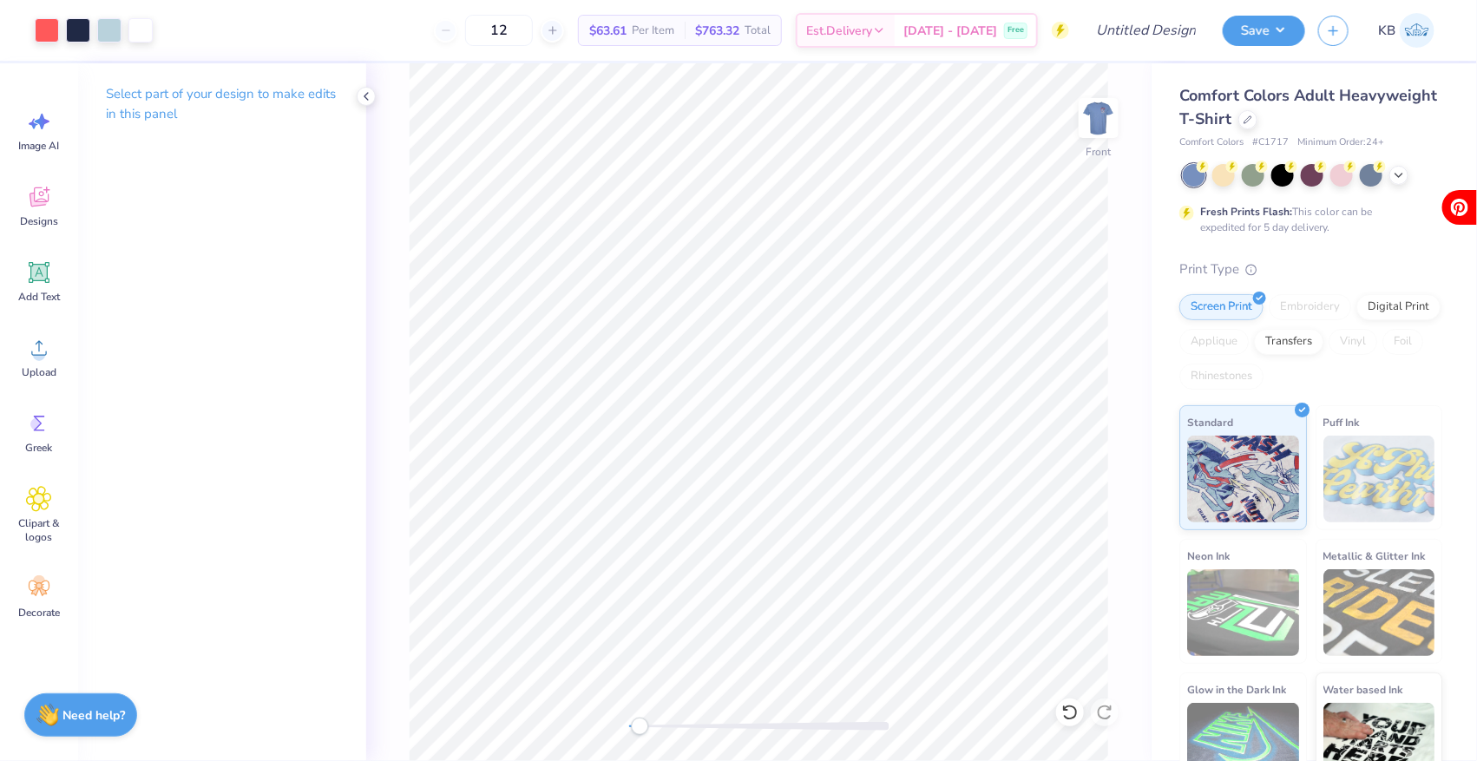
click at [601, 728] on div "Front" at bounding box center [758, 412] width 785 height 698
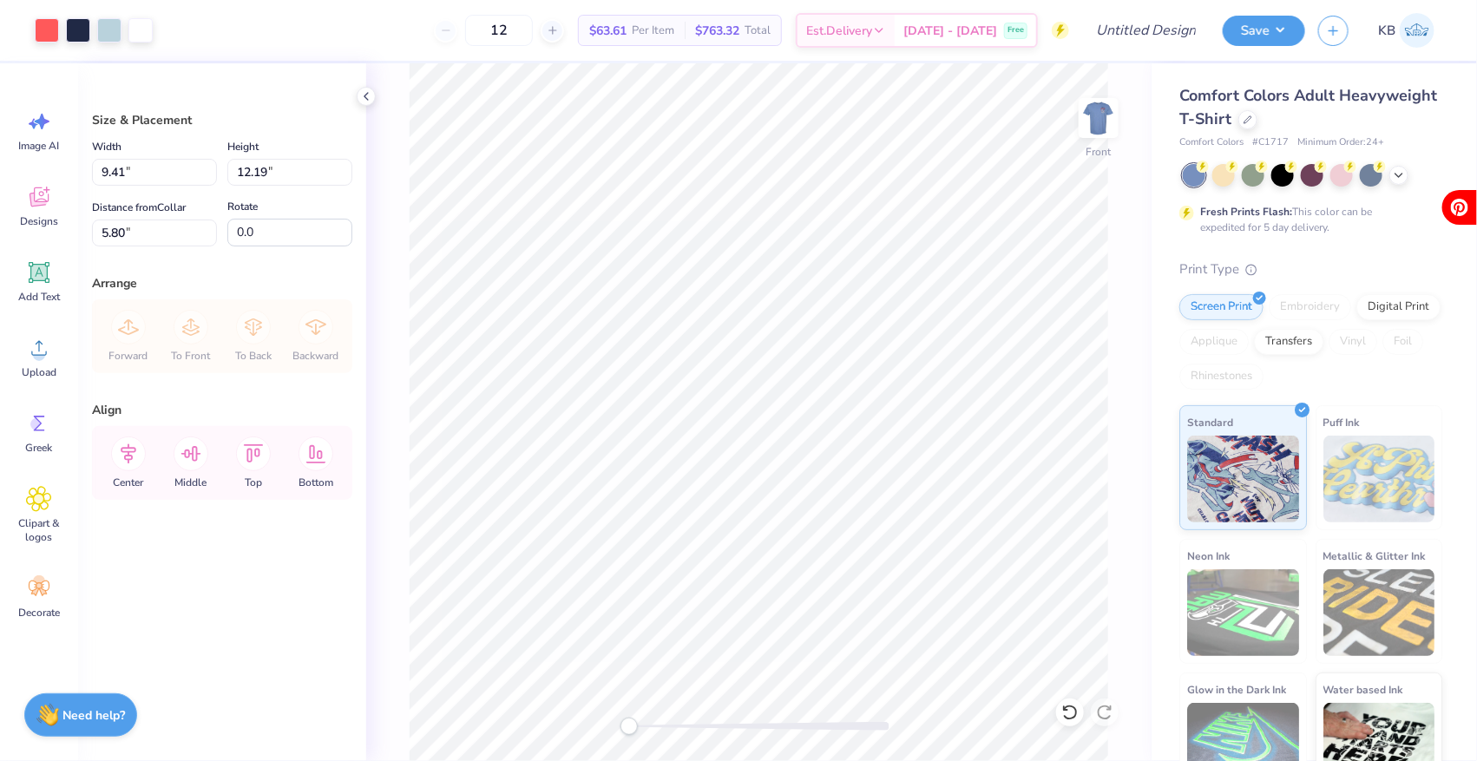
type input "6.36"
click at [1087, 112] on img at bounding box center [1098, 117] width 69 height 69
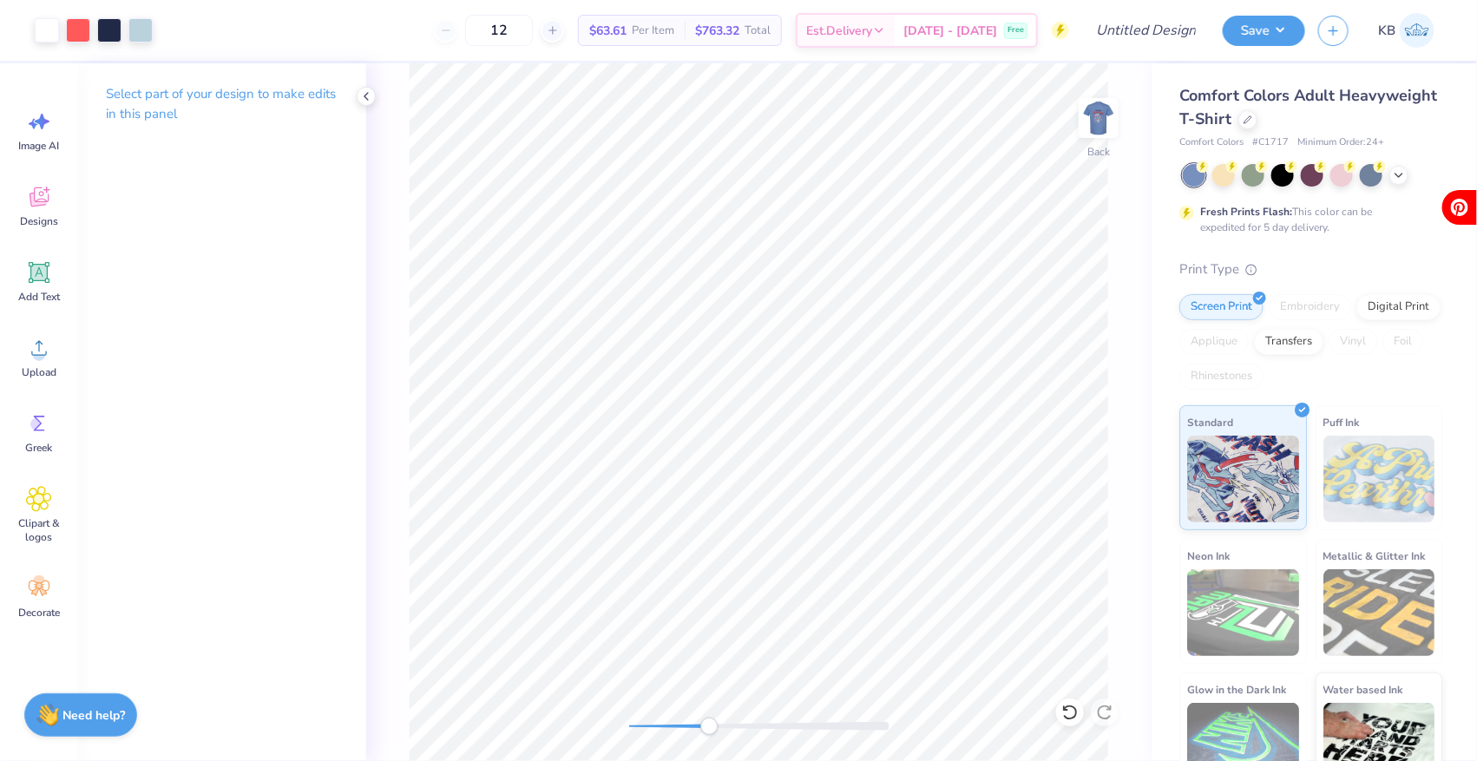
drag, startPoint x: 629, startPoint y: 731, endPoint x: 709, endPoint y: 726, distance: 80.0
click at [709, 726] on div "Accessibility label" at bounding box center [708, 726] width 17 height 17
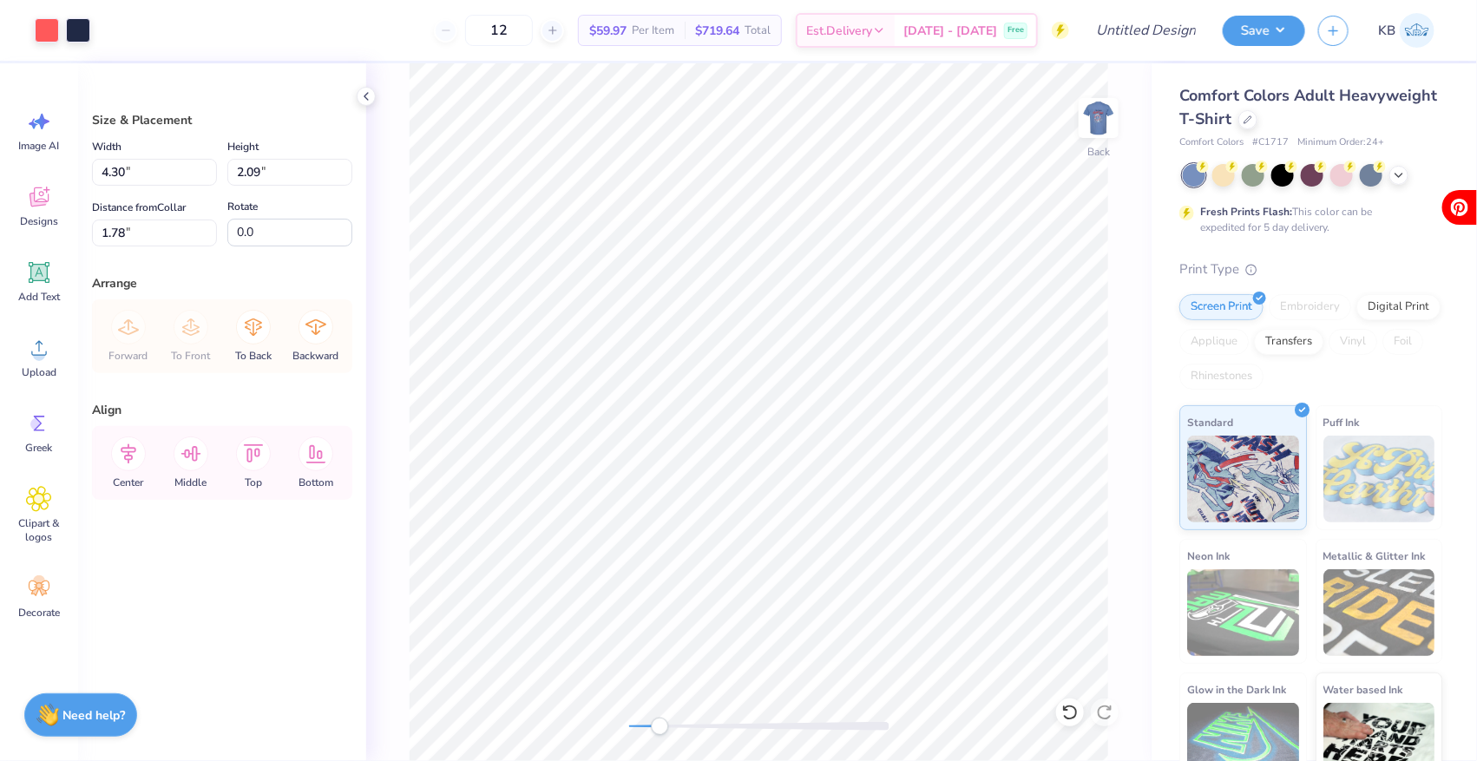
drag, startPoint x: 708, startPoint y: 732, endPoint x: 660, endPoint y: 732, distance: 48.6
click at [660, 732] on div "Accessibility label" at bounding box center [659, 726] width 17 height 17
type input "4.86"
type input "2.37"
type input "1.82"
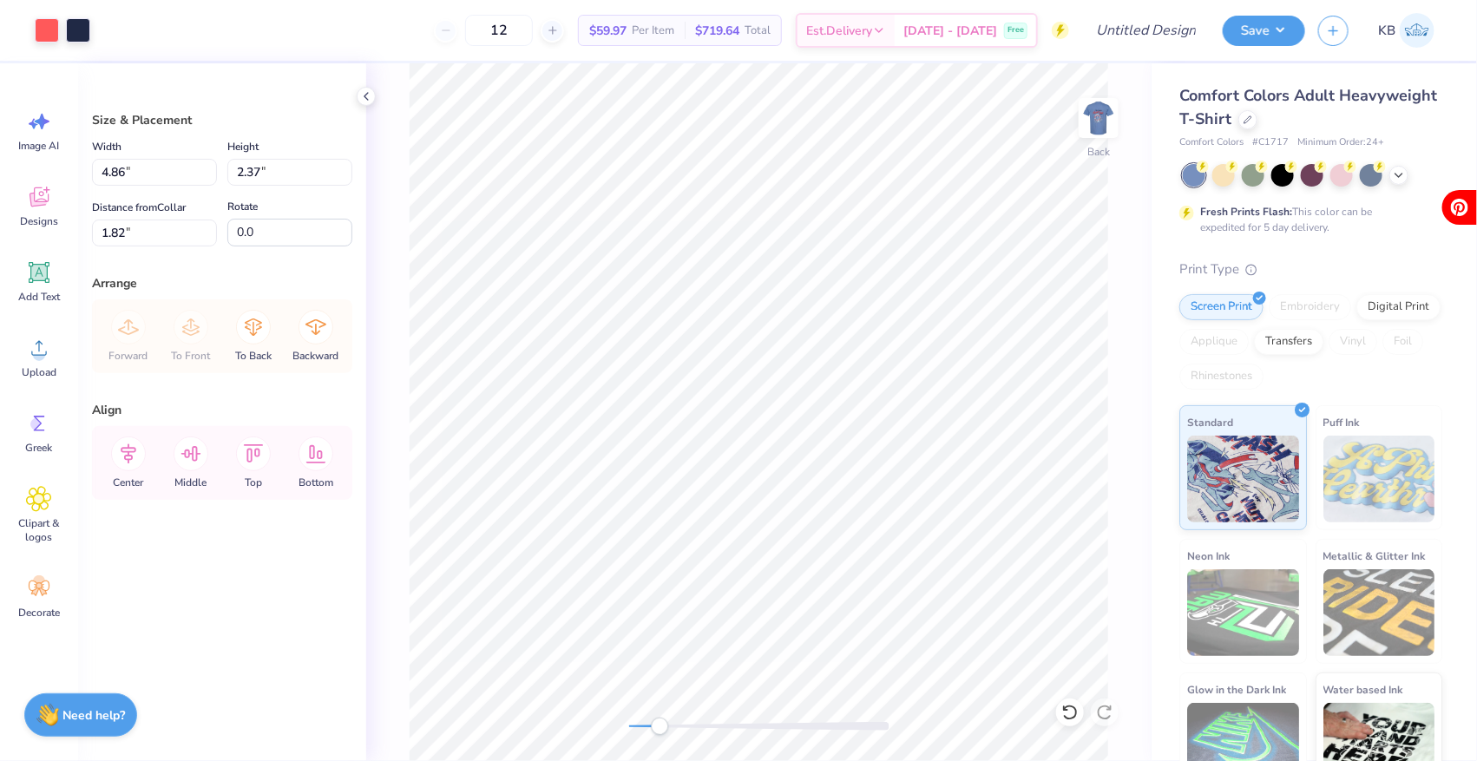
type input "2.48"
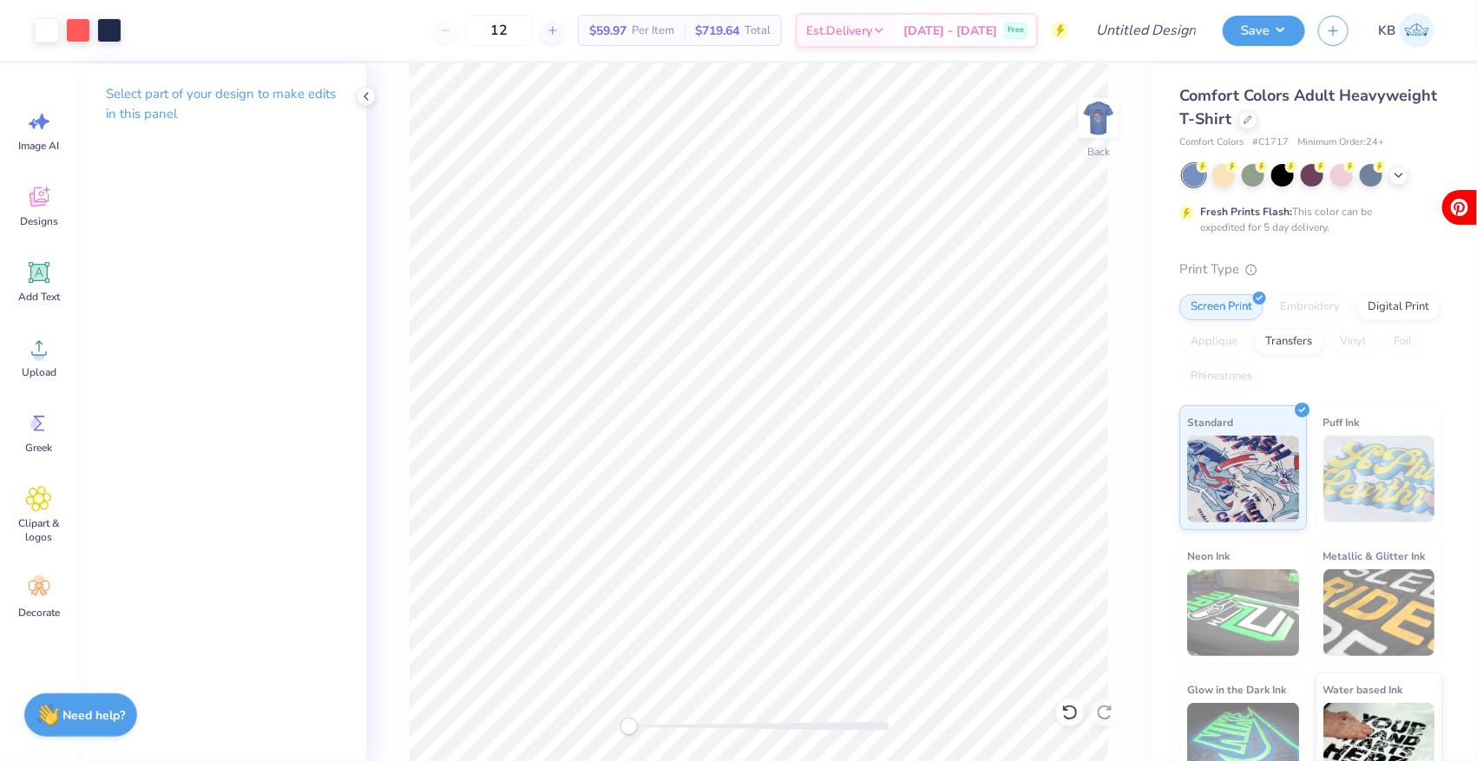
click at [595, 726] on div "Back" at bounding box center [758, 412] width 785 height 698
click at [1089, 135] on img at bounding box center [1098, 117] width 69 height 69
click at [494, 25] on input "12" at bounding box center [499, 30] width 68 height 31
type input "100"
click at [1097, 104] on img at bounding box center [1098, 117] width 69 height 69
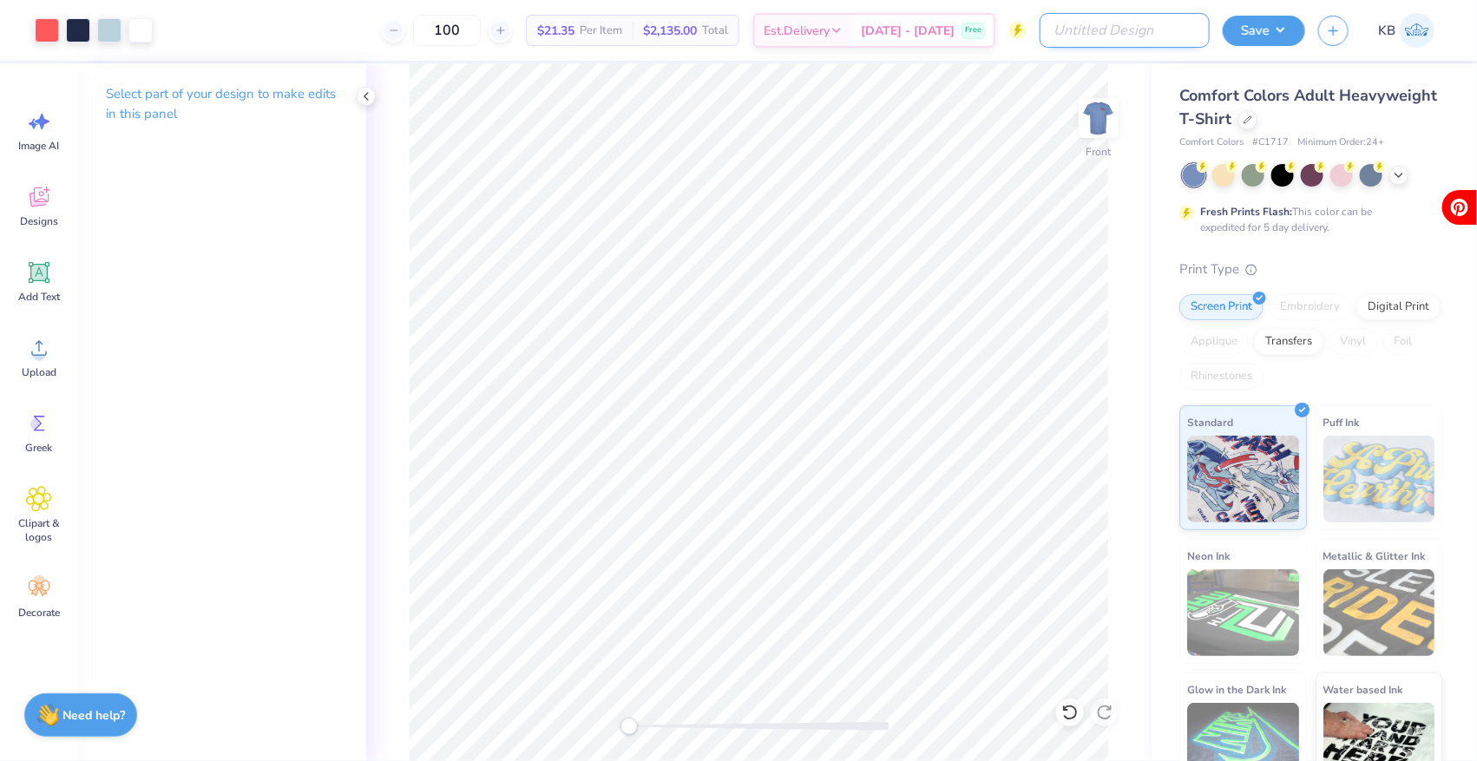
click at [1162, 32] on input "Design Title" at bounding box center [1125, 30] width 170 height 35
type input "Anchor splash 2025"
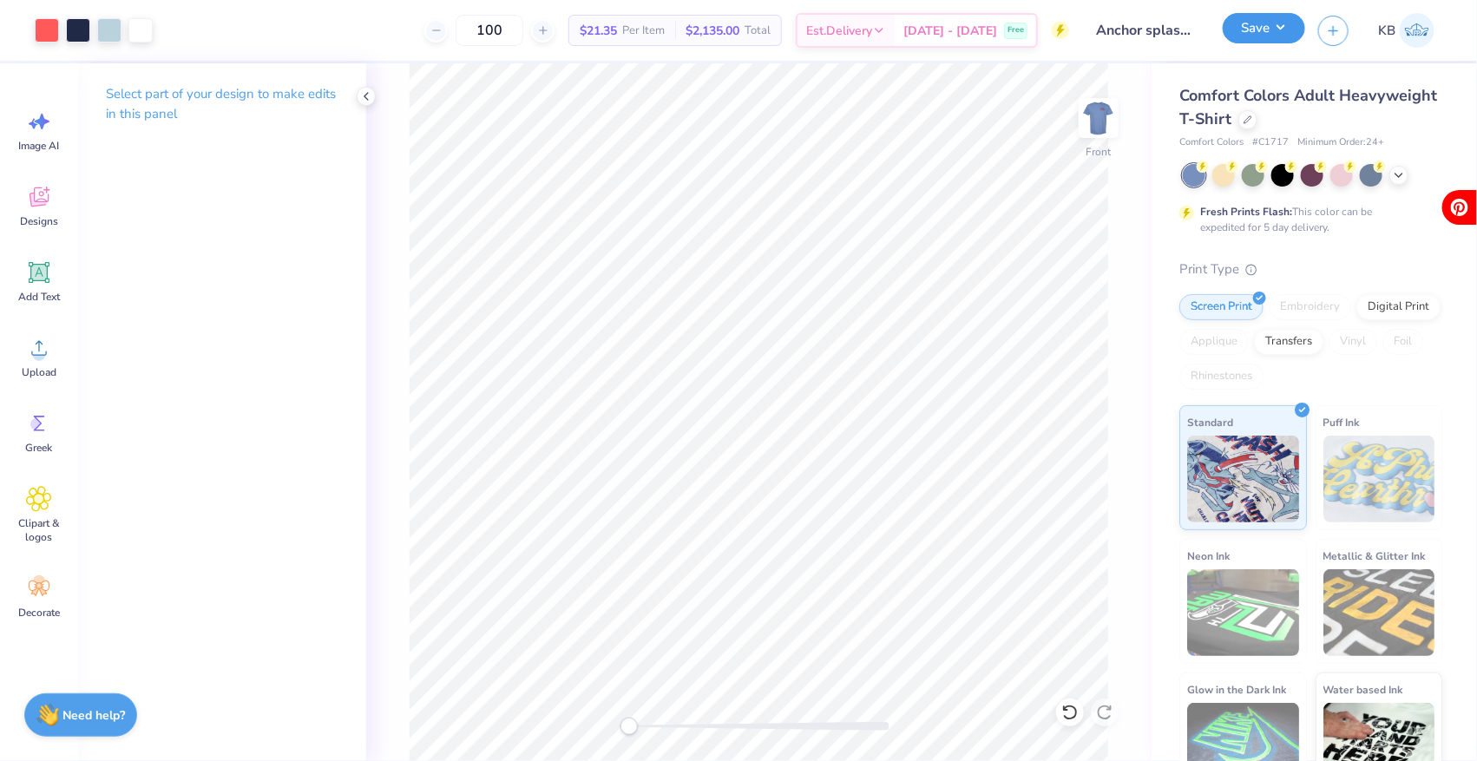
click at [1275, 29] on button "Save" at bounding box center [1264, 28] width 82 height 30
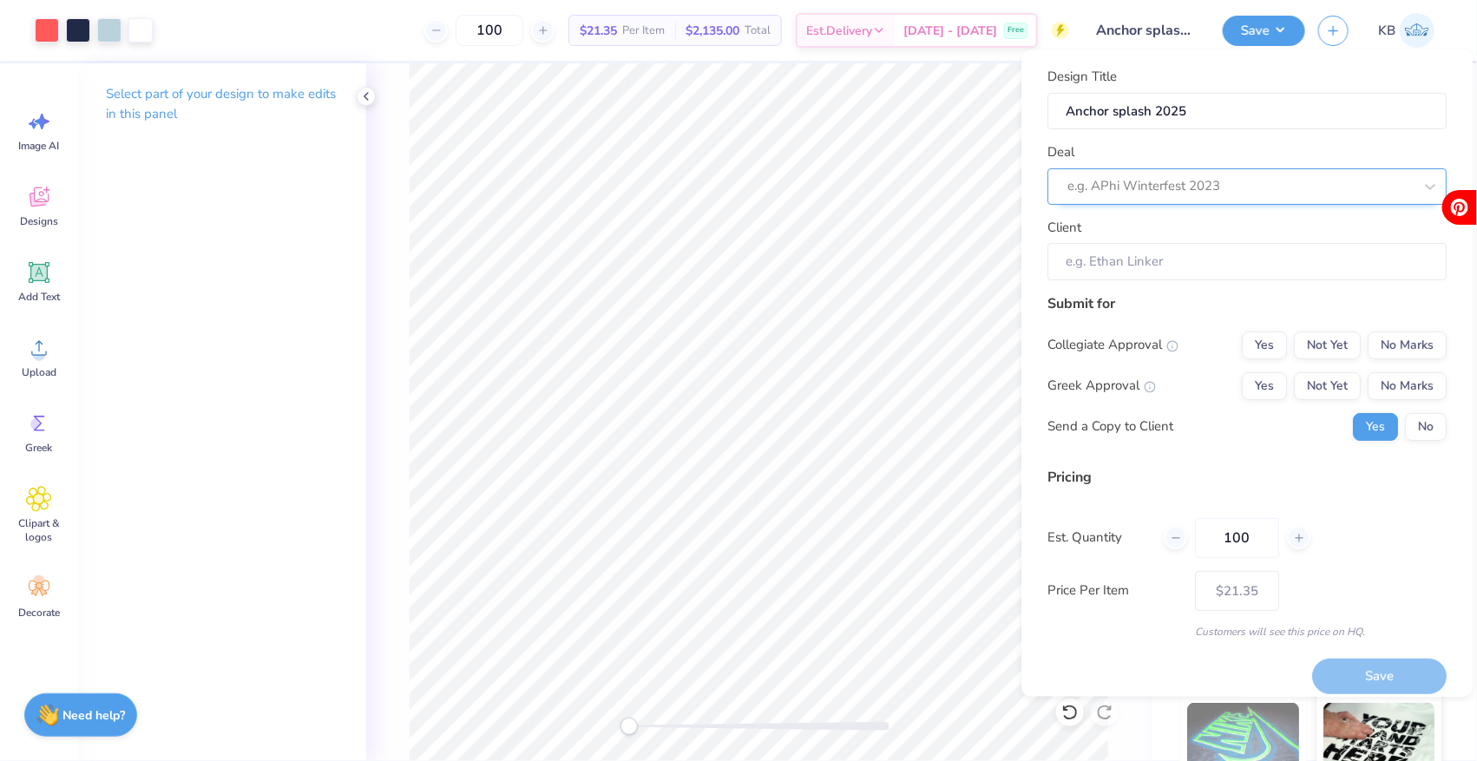
click at [1229, 189] on div "Deal e.g. APhi Winterfest 2023" at bounding box center [1247, 174] width 399 height 62
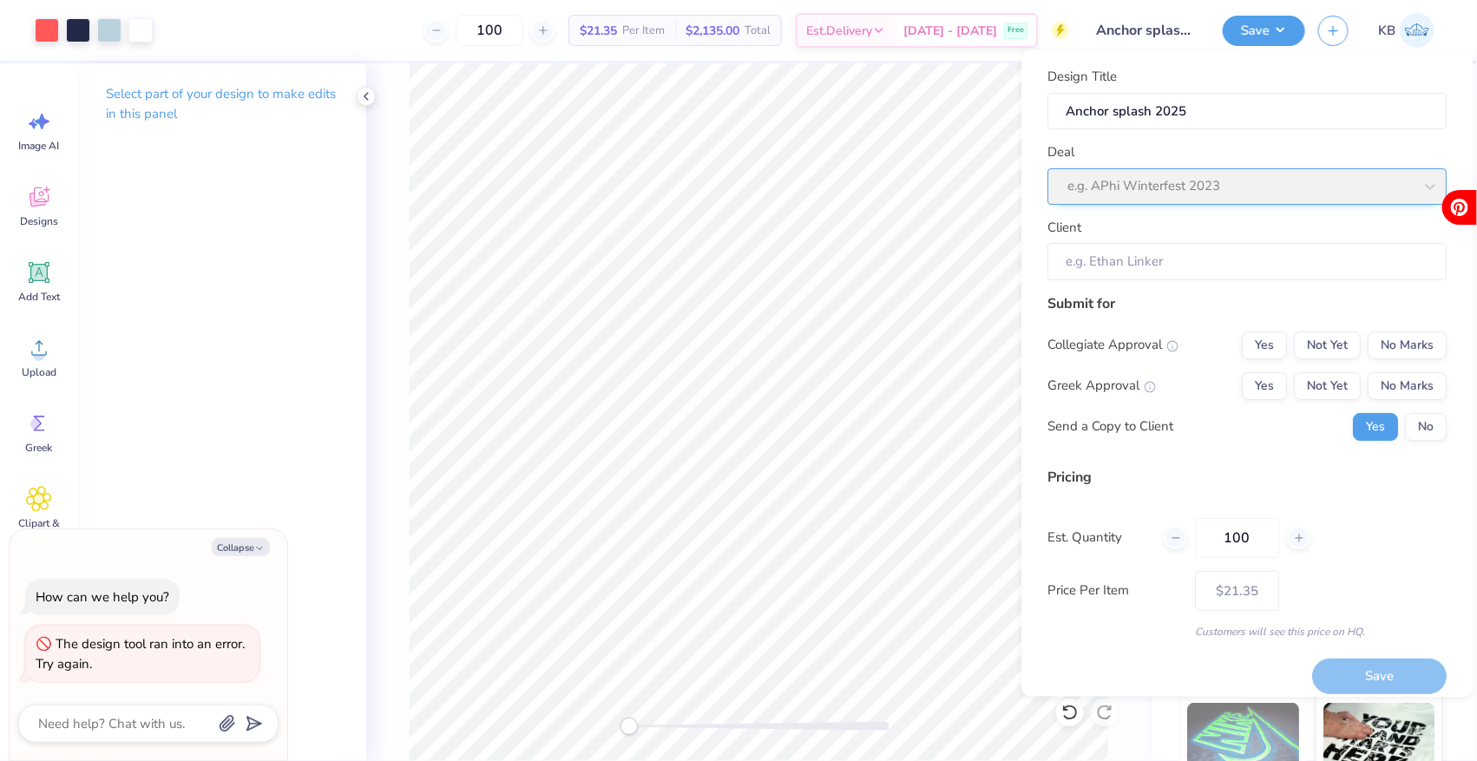
click at [1229, 189] on div "Deal e.g. APhi Winterfest 2023" at bounding box center [1247, 174] width 399 height 62
click at [1430, 181] on div "Deal e.g. APhi Winterfest 2023" at bounding box center [1247, 174] width 399 height 62
click at [1167, 275] on input "Client" at bounding box center [1247, 262] width 399 height 37
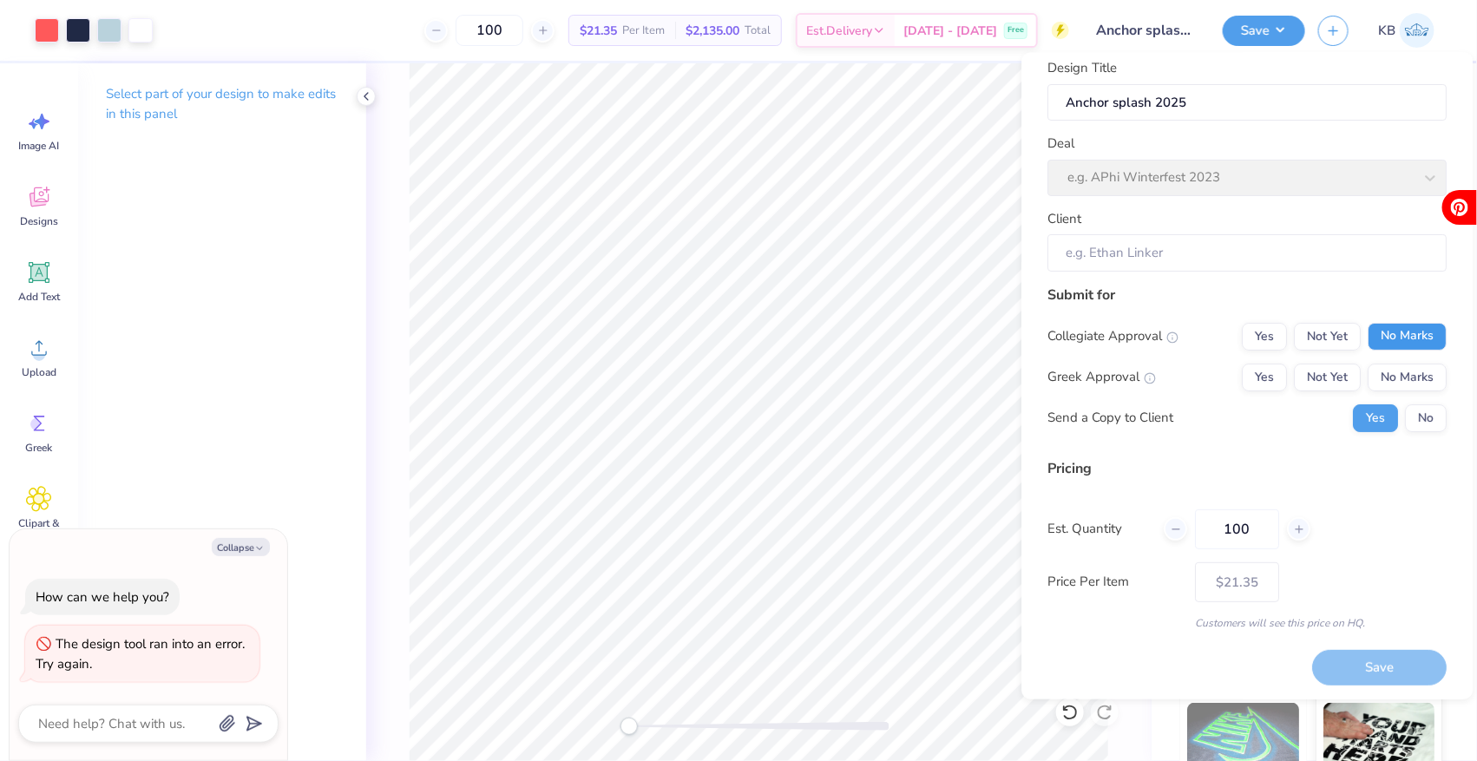
click at [1393, 326] on button "No Marks" at bounding box center [1408, 336] width 79 height 28
click at [1334, 368] on button "Not Yet" at bounding box center [1328, 377] width 67 height 28
type textarea "x"
type input "– –"
type textarea "x"
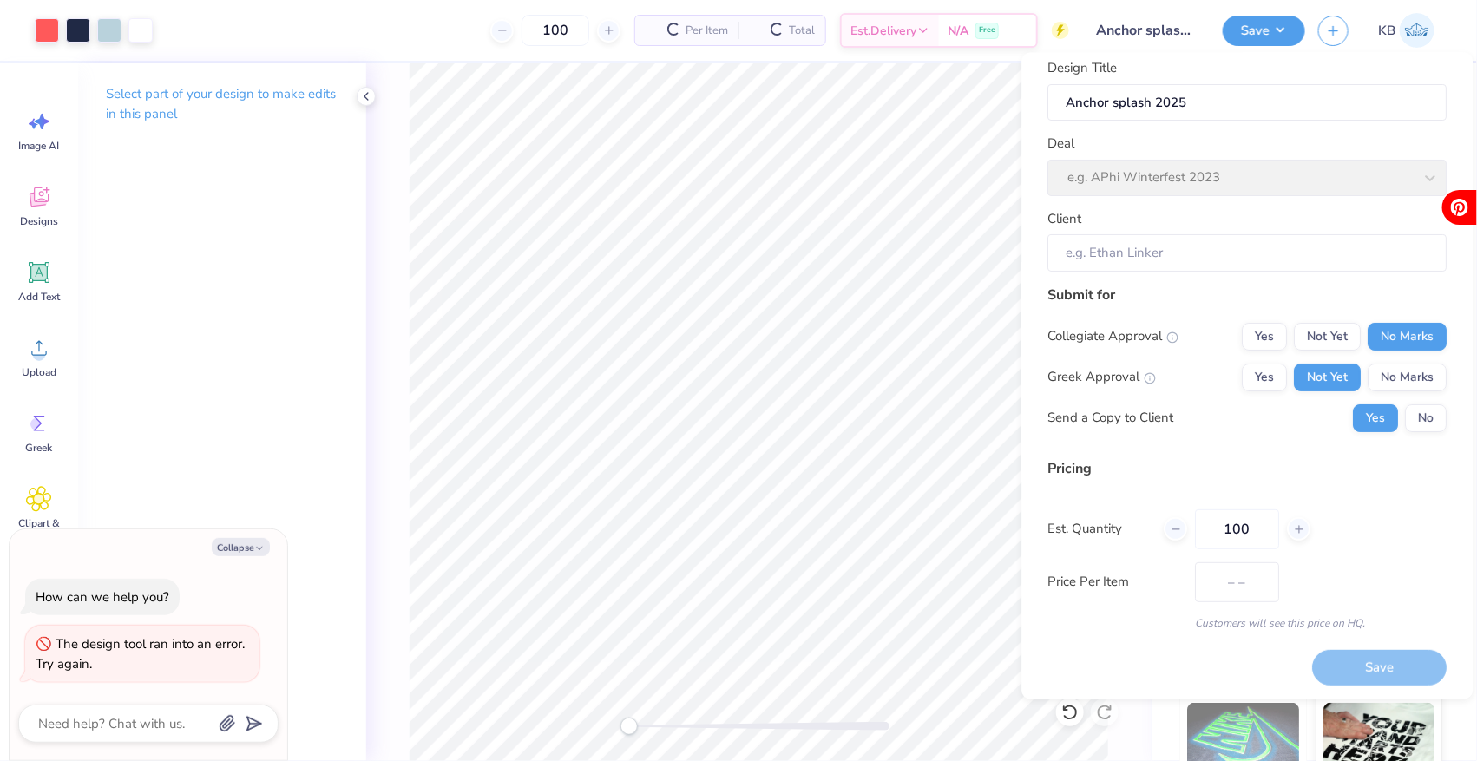
scroll to position [0, 0]
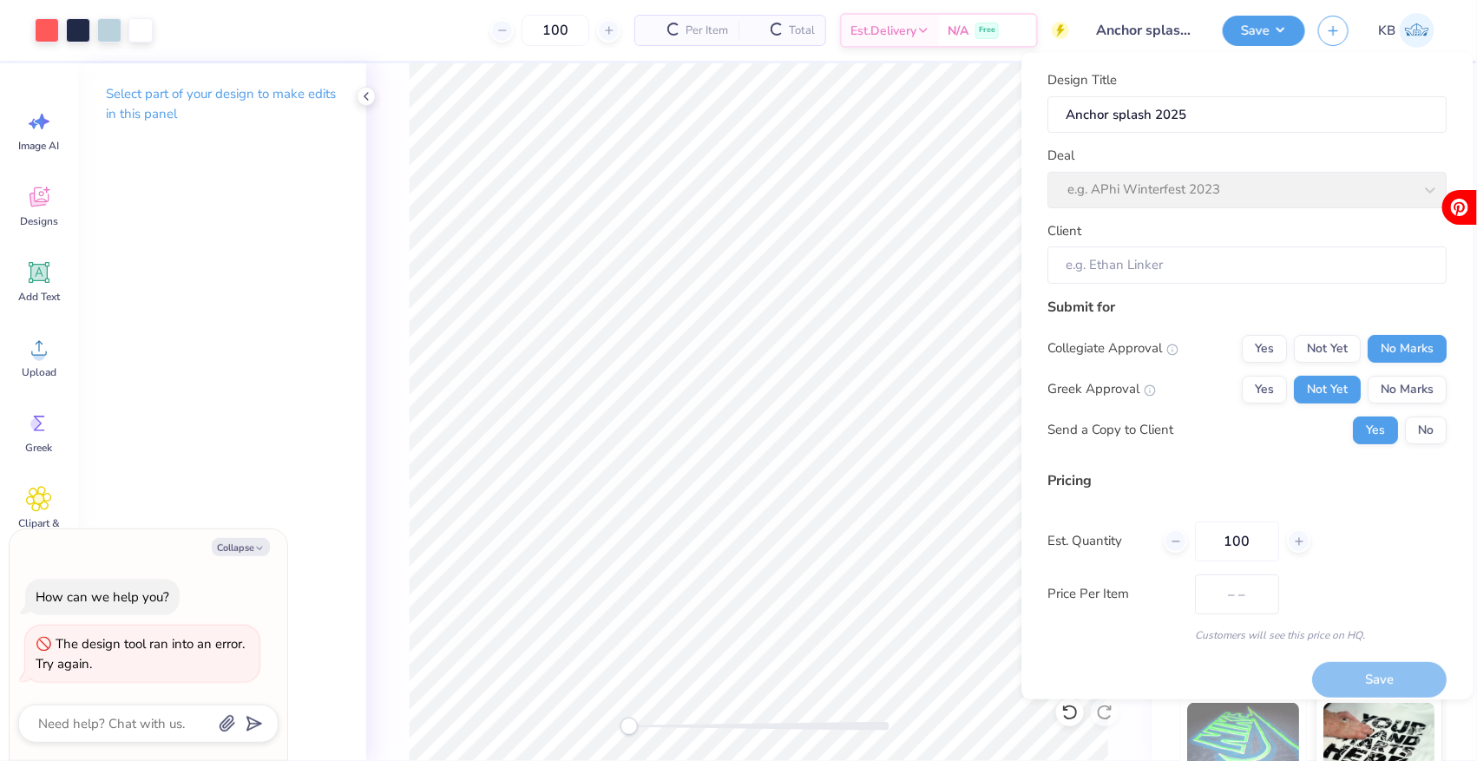
type input "$21.35"
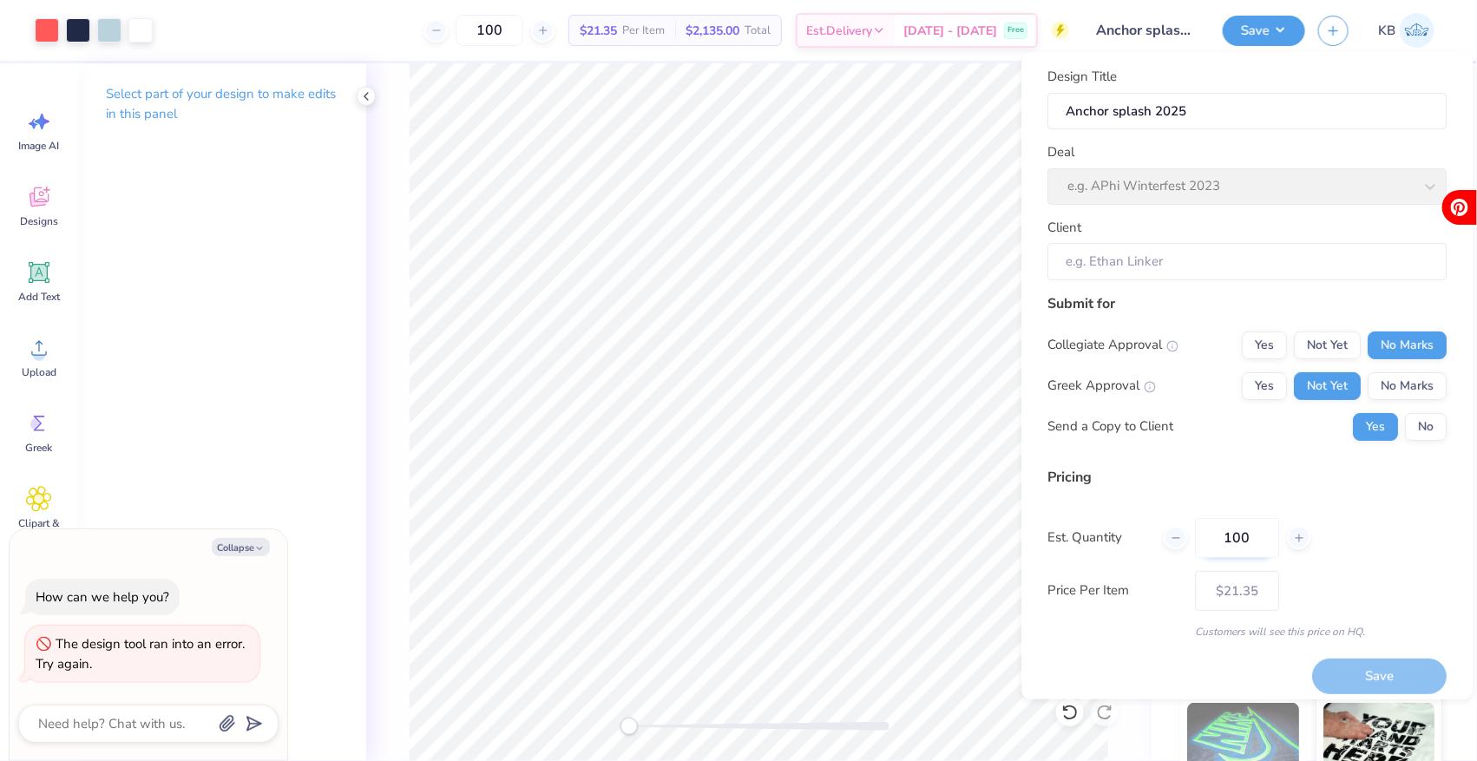
scroll to position [12, 0]
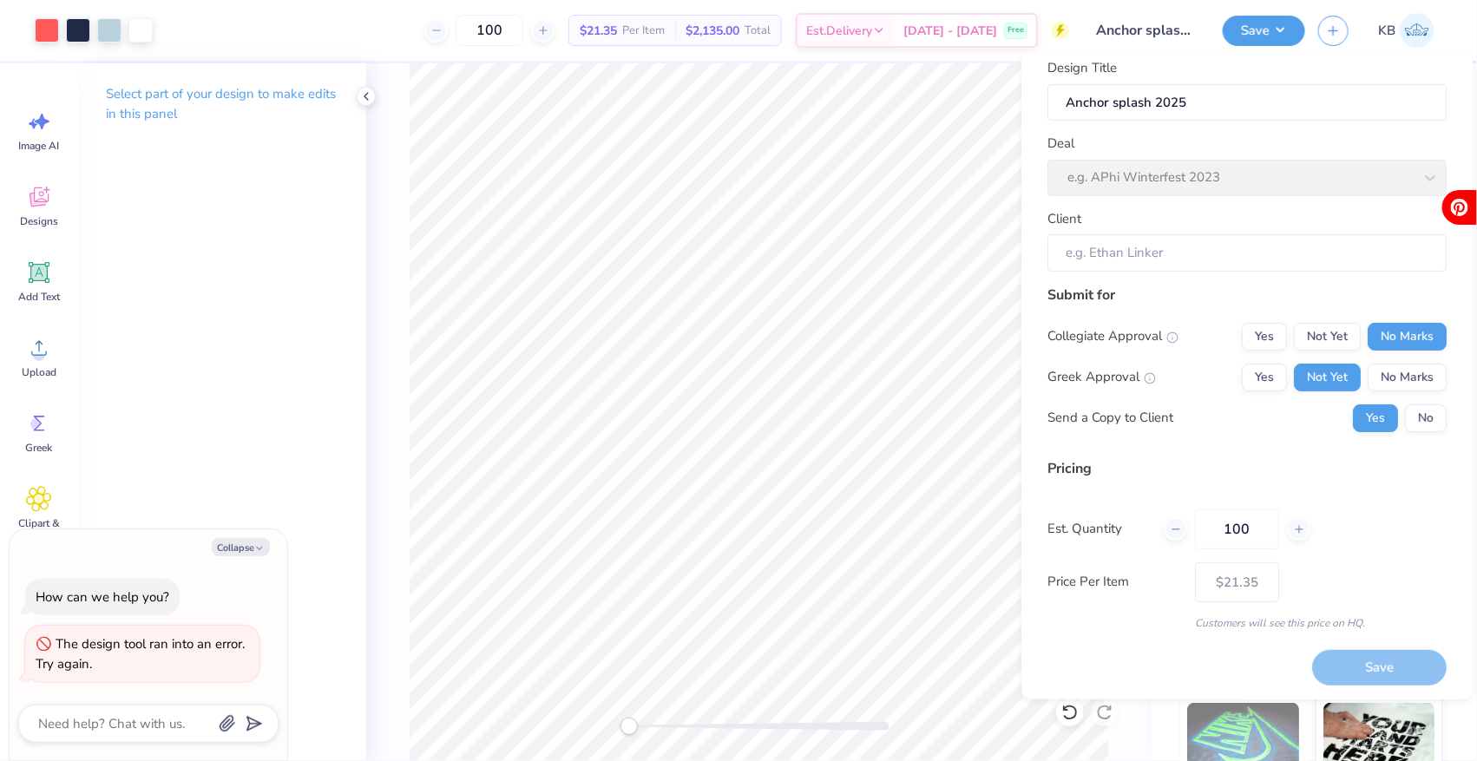
click at [1168, 176] on div "Deal e.g. APhi Winterfest 2023" at bounding box center [1247, 165] width 399 height 62
click at [1442, 176] on div "Deal e.g. APhi Winterfest 2023" at bounding box center [1247, 165] width 399 height 62
click at [1379, 249] on input "Client" at bounding box center [1247, 252] width 399 height 37
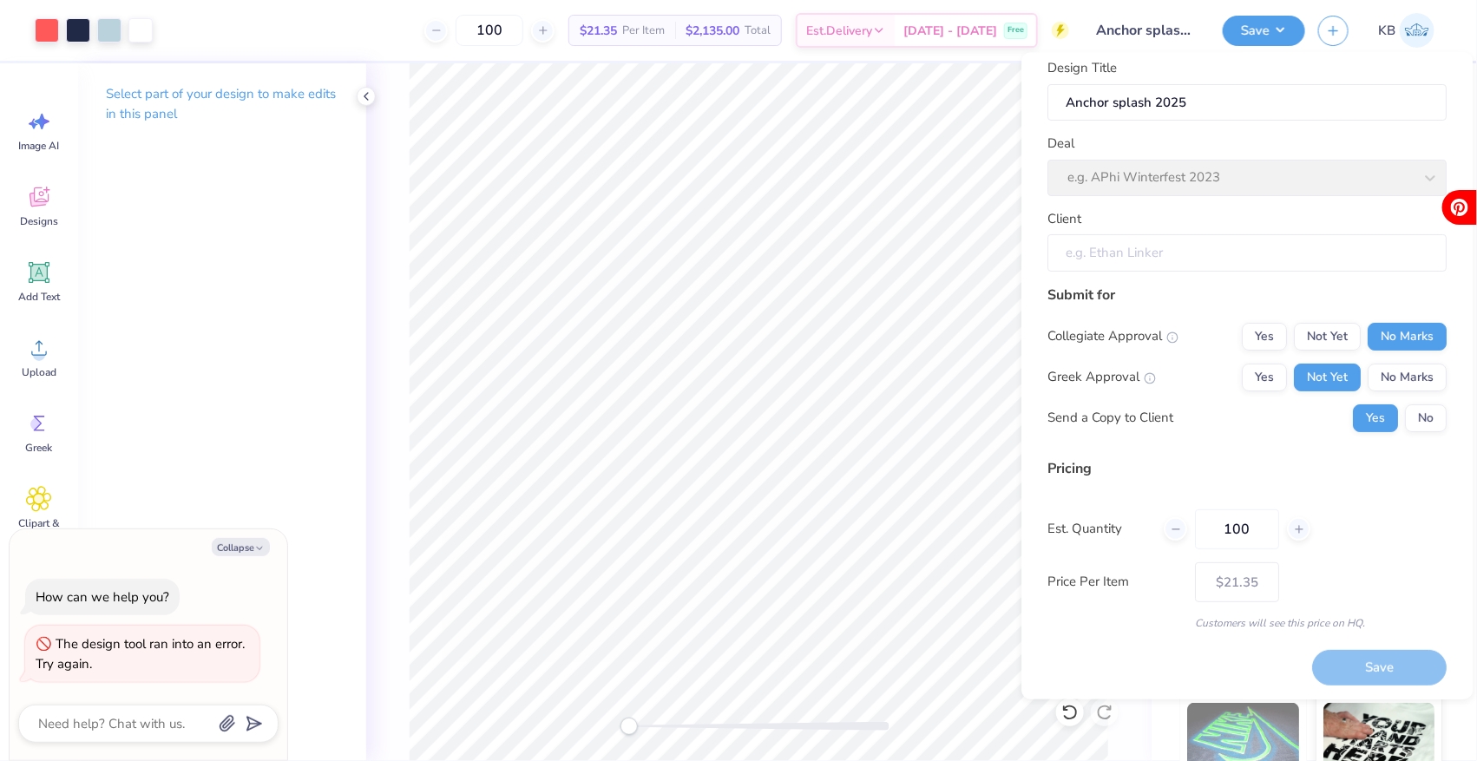
scroll to position [0, 0]
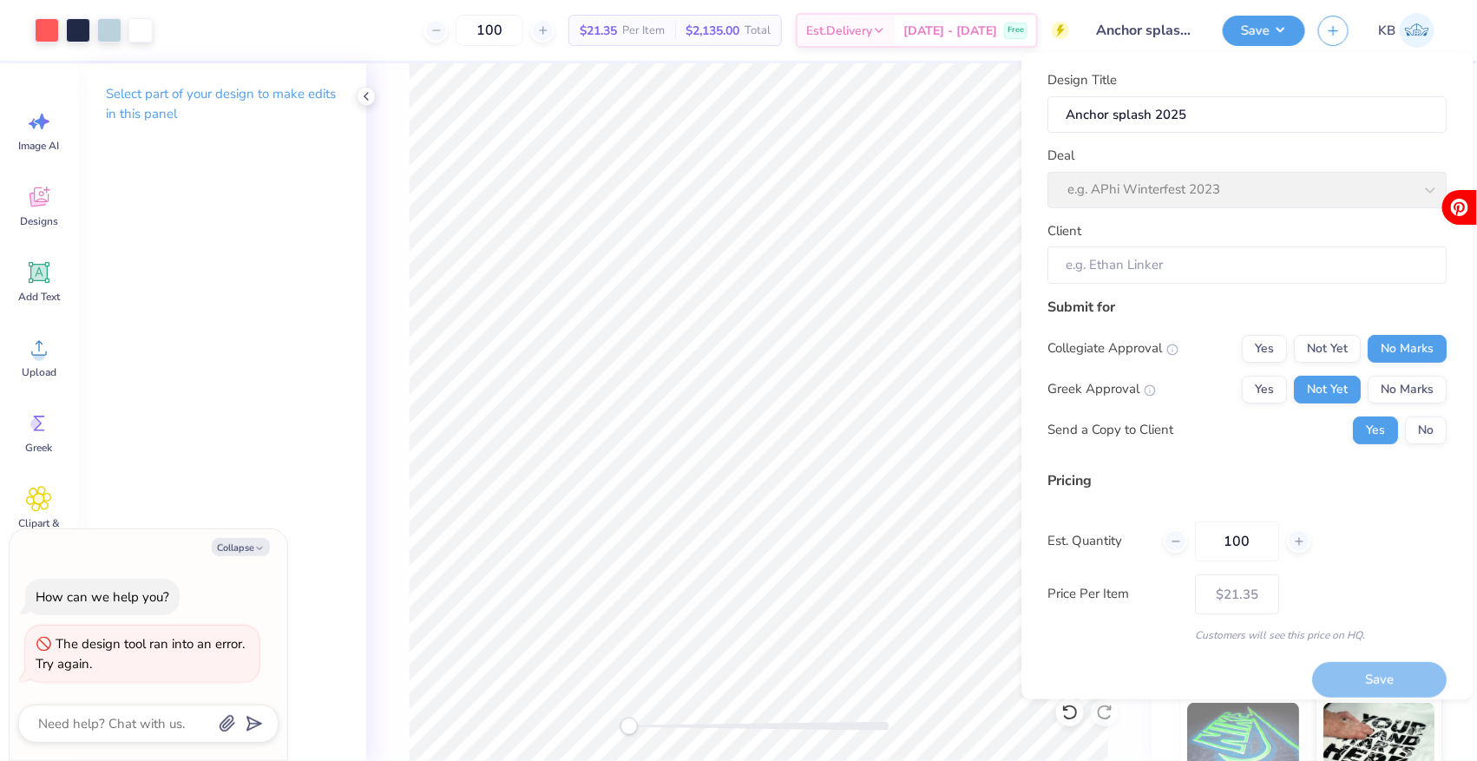
click at [1420, 187] on div "Deal e.g. APhi Winterfest 2023" at bounding box center [1247, 177] width 399 height 62
click at [1189, 252] on input "Client" at bounding box center [1247, 264] width 399 height 37
click at [1189, 267] on input "Client" at bounding box center [1247, 264] width 399 height 37
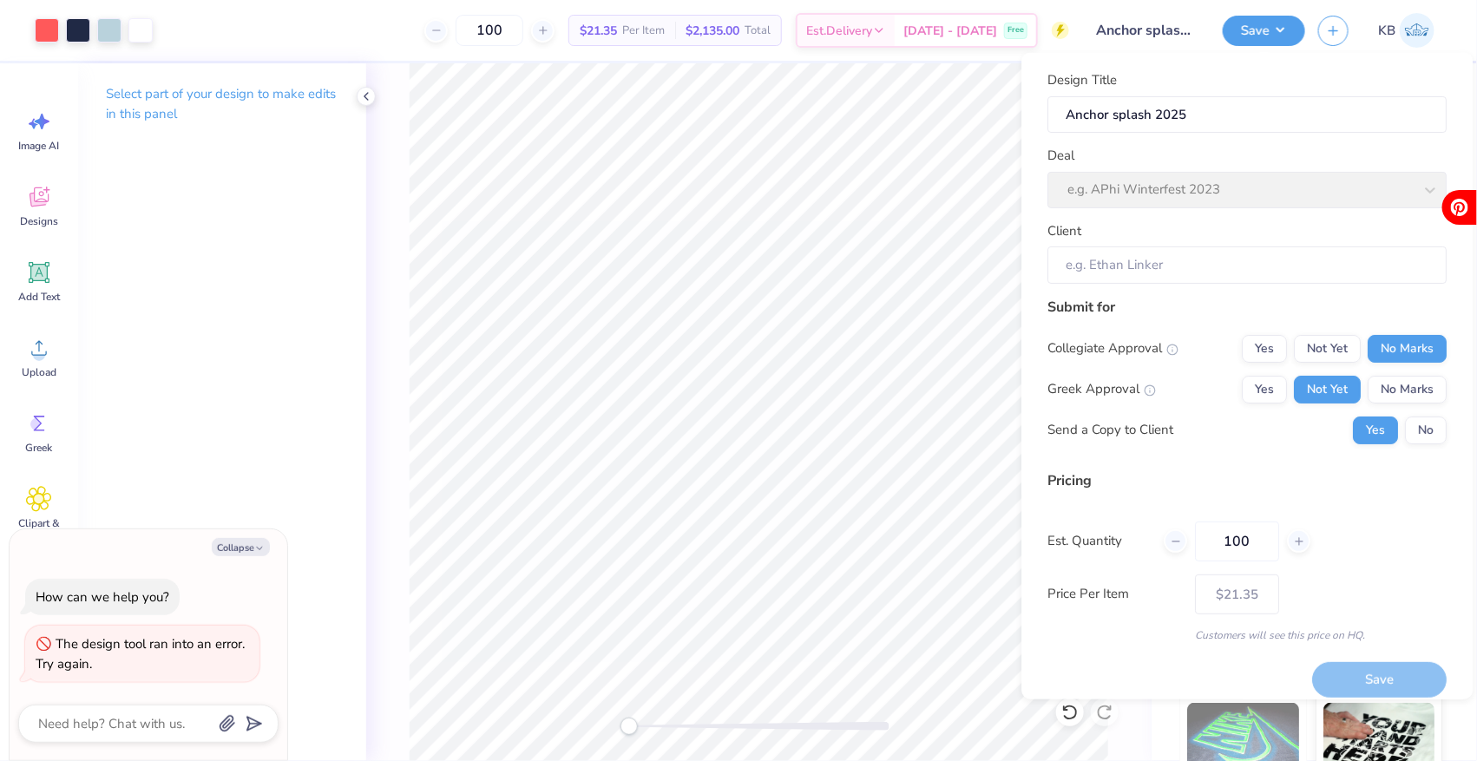
type textarea "x"
